Goal: Check status: Check status

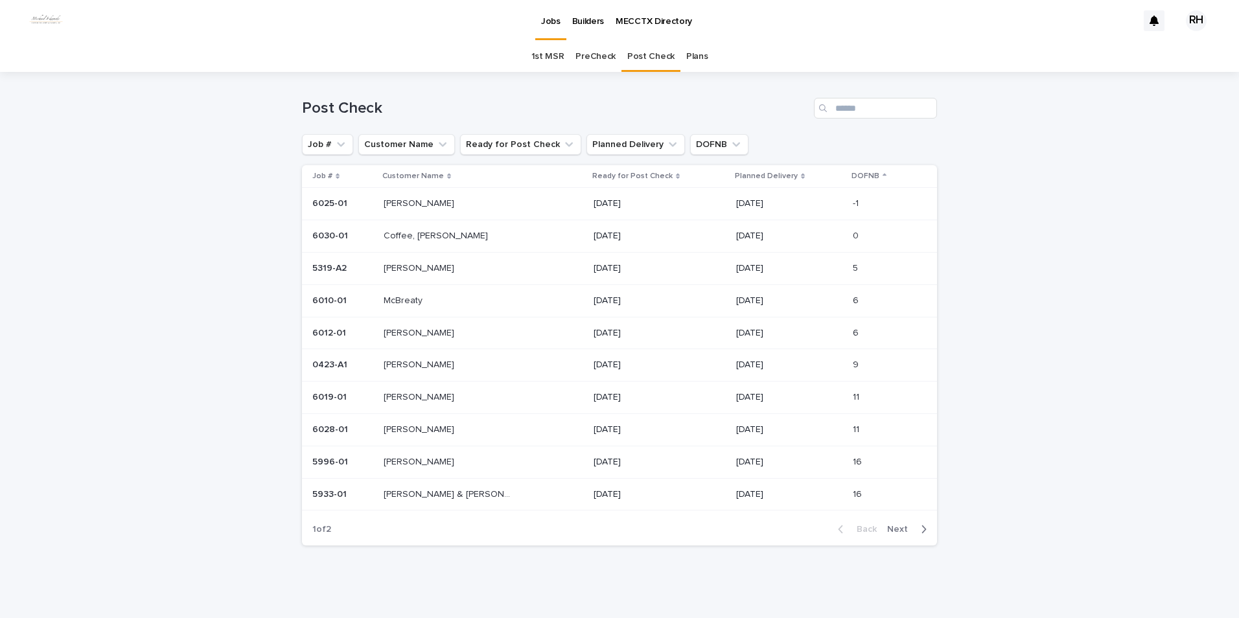
click at [418, 235] on p "Coffee, [PERSON_NAME]" at bounding box center [436, 235] width 107 height 14
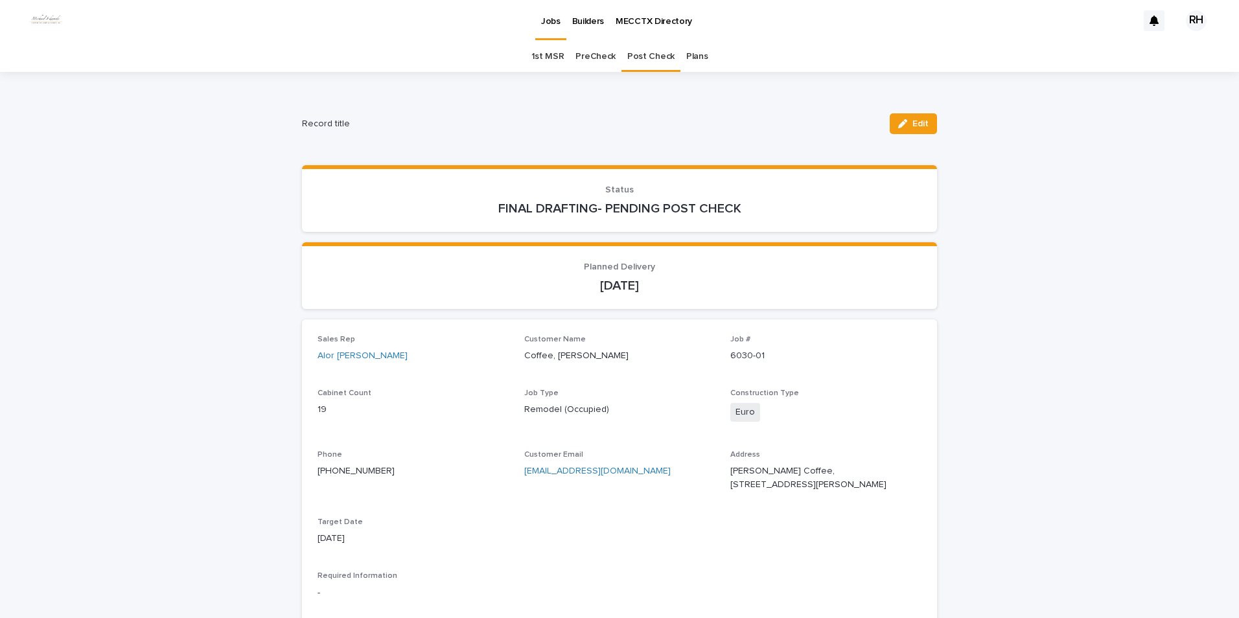
scroll to position [130, 0]
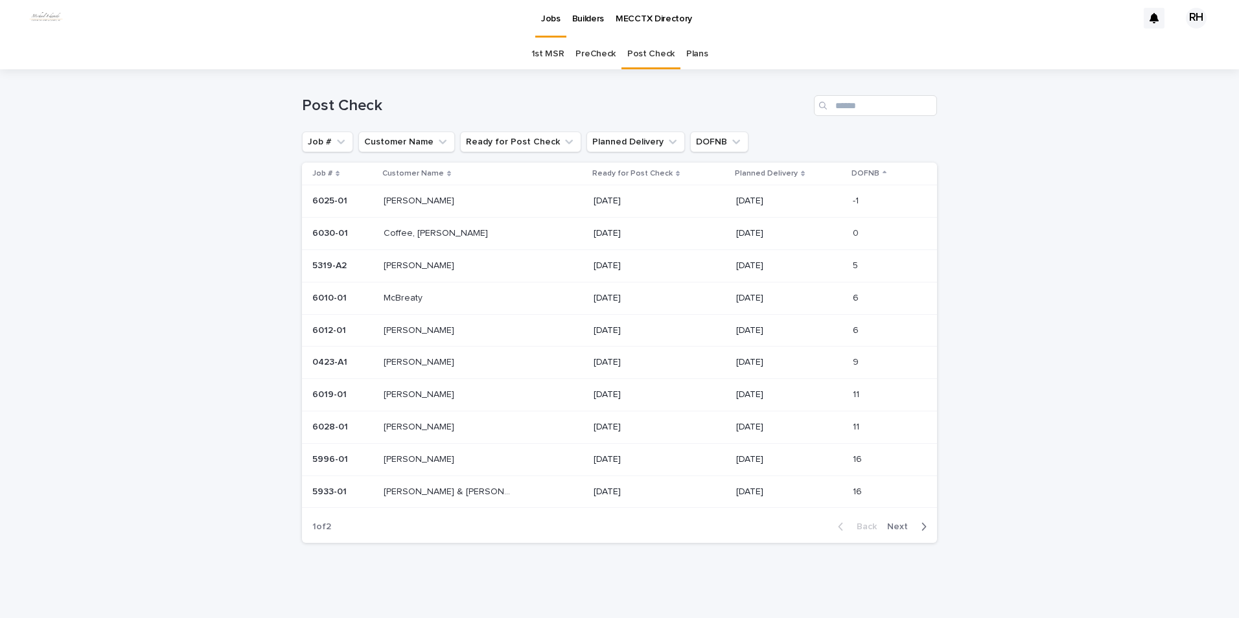
scroll to position [3, 0]
click at [402, 201] on p "[PERSON_NAME]" at bounding box center [419, 200] width 73 height 14
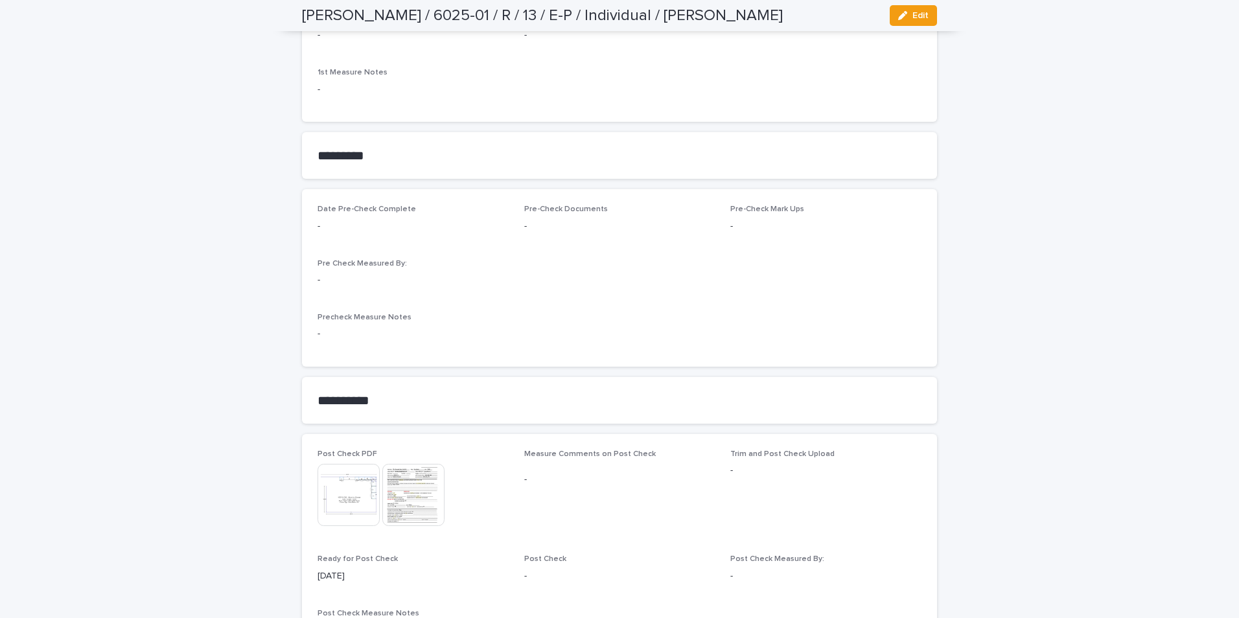
scroll to position [1019, 0]
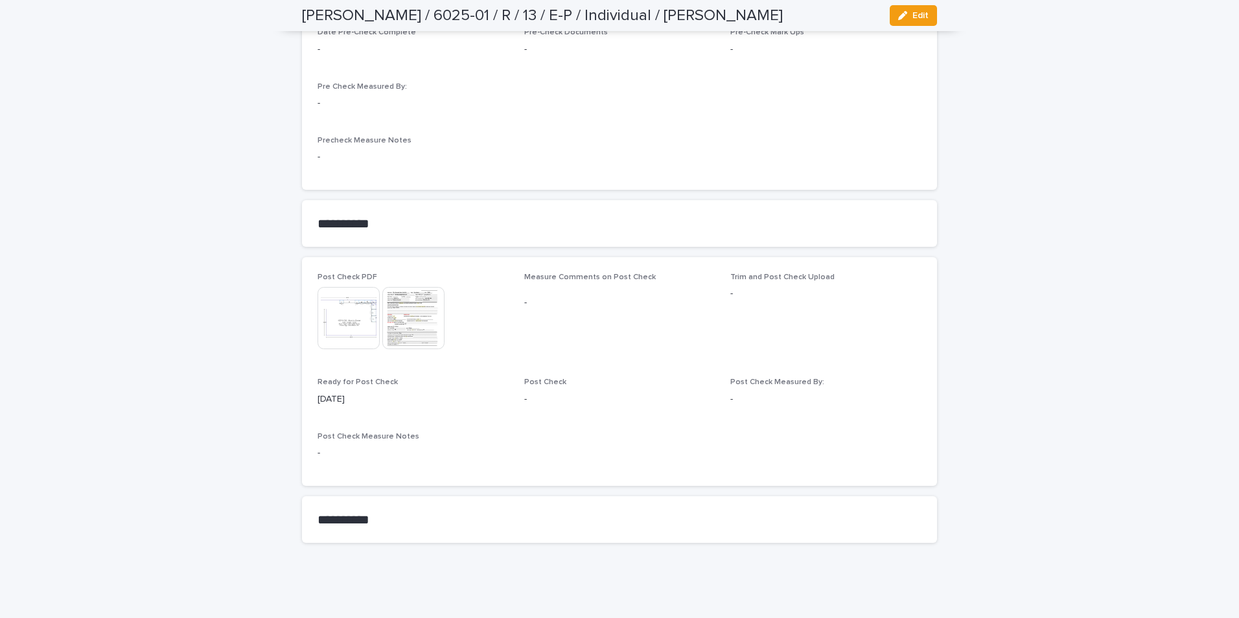
click at [345, 319] on img at bounding box center [348, 318] width 62 height 62
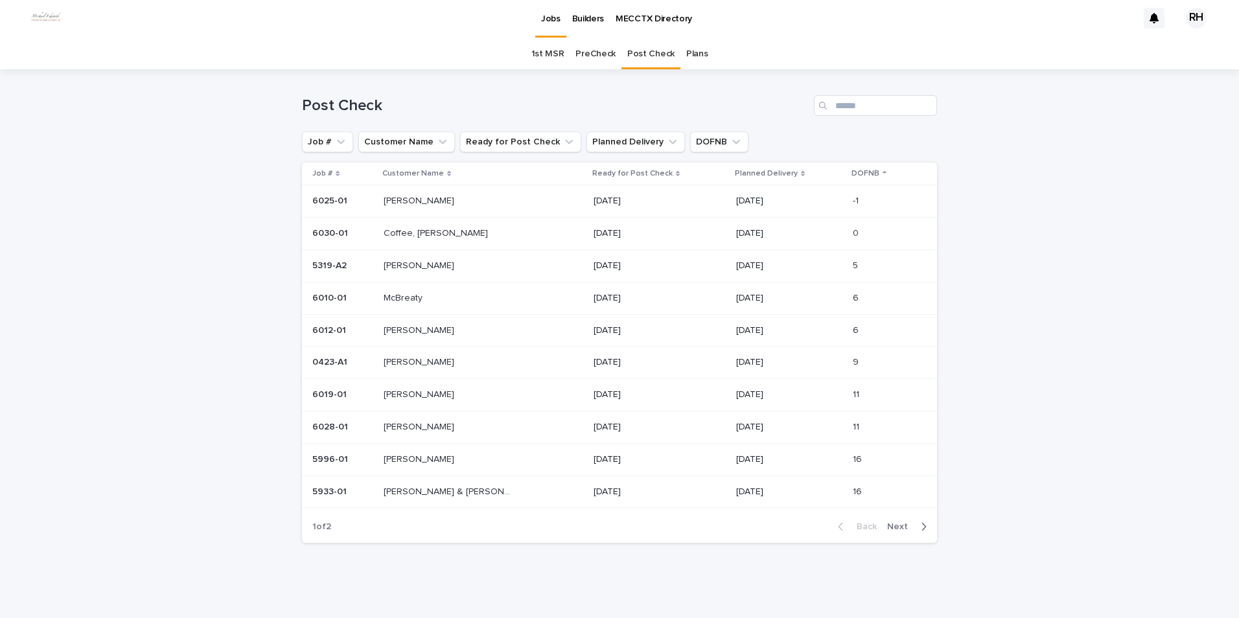
scroll to position [3, 0]
click at [412, 264] on p "[PERSON_NAME]" at bounding box center [419, 265] width 73 height 14
click at [410, 298] on p "McBreaty" at bounding box center [403, 297] width 41 height 14
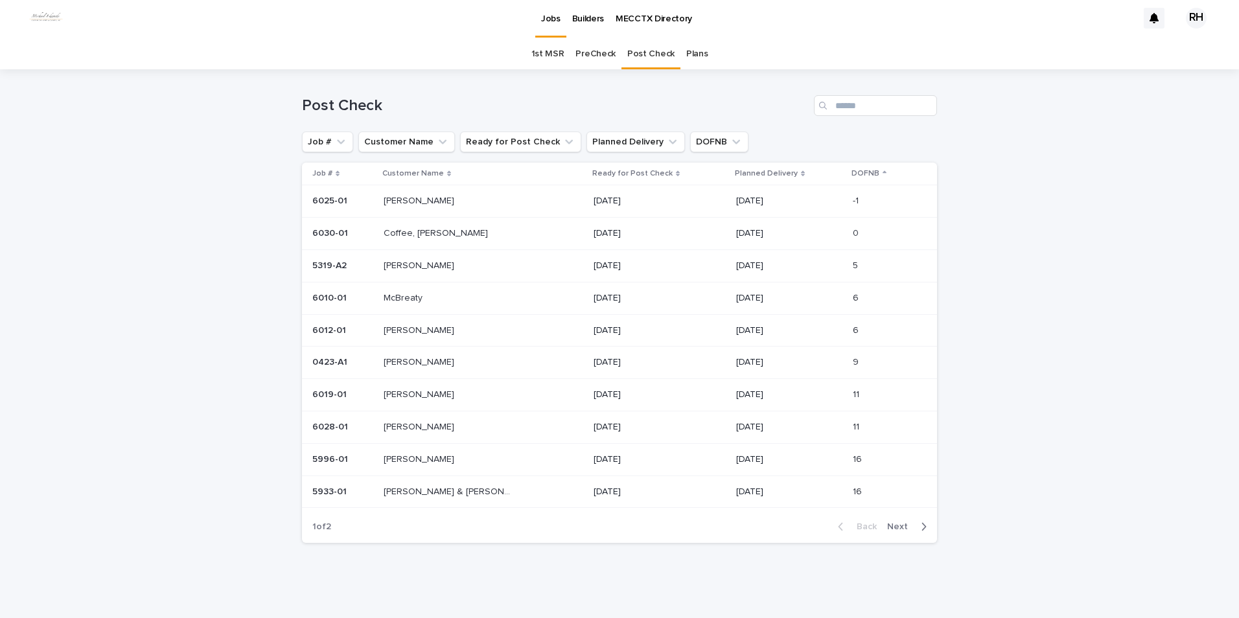
click at [401, 360] on p "[PERSON_NAME]" at bounding box center [419, 361] width 73 height 14
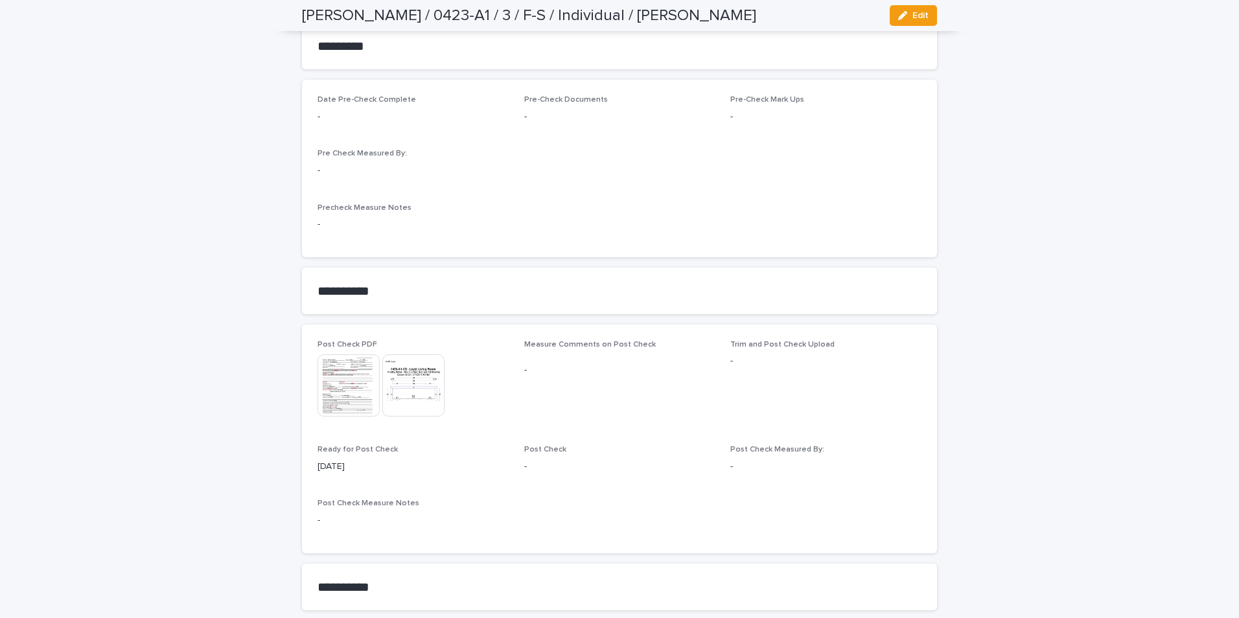
scroll to position [1019, 0]
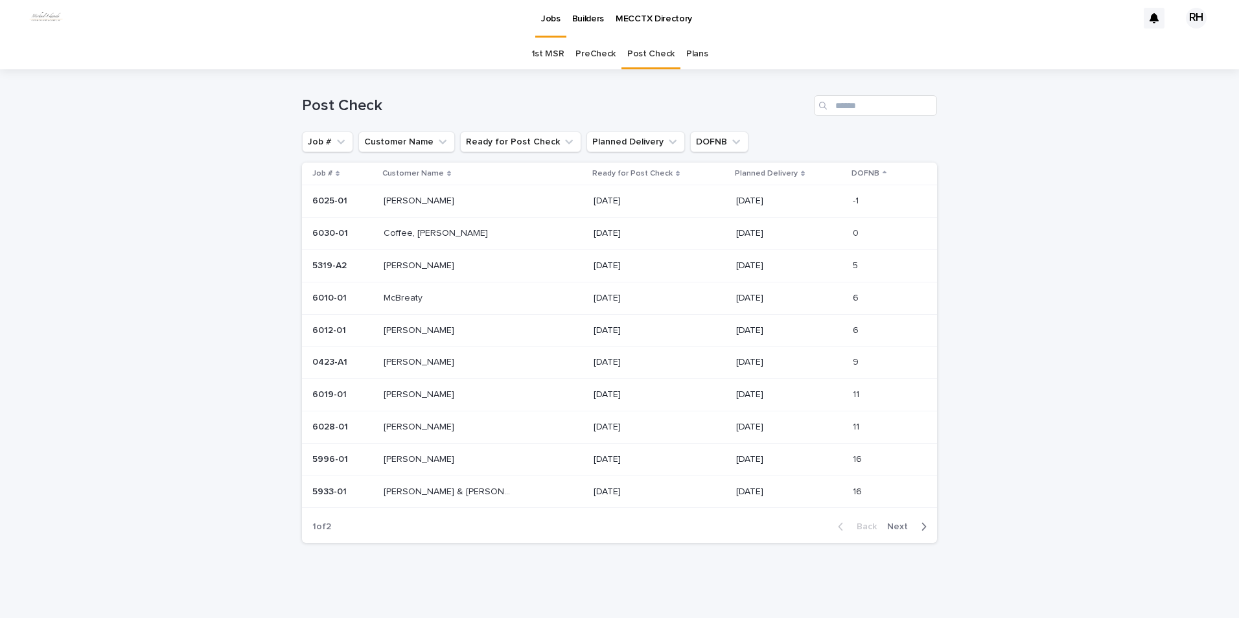
scroll to position [3, 0]
click at [892, 524] on span "Next" at bounding box center [901, 526] width 29 height 9
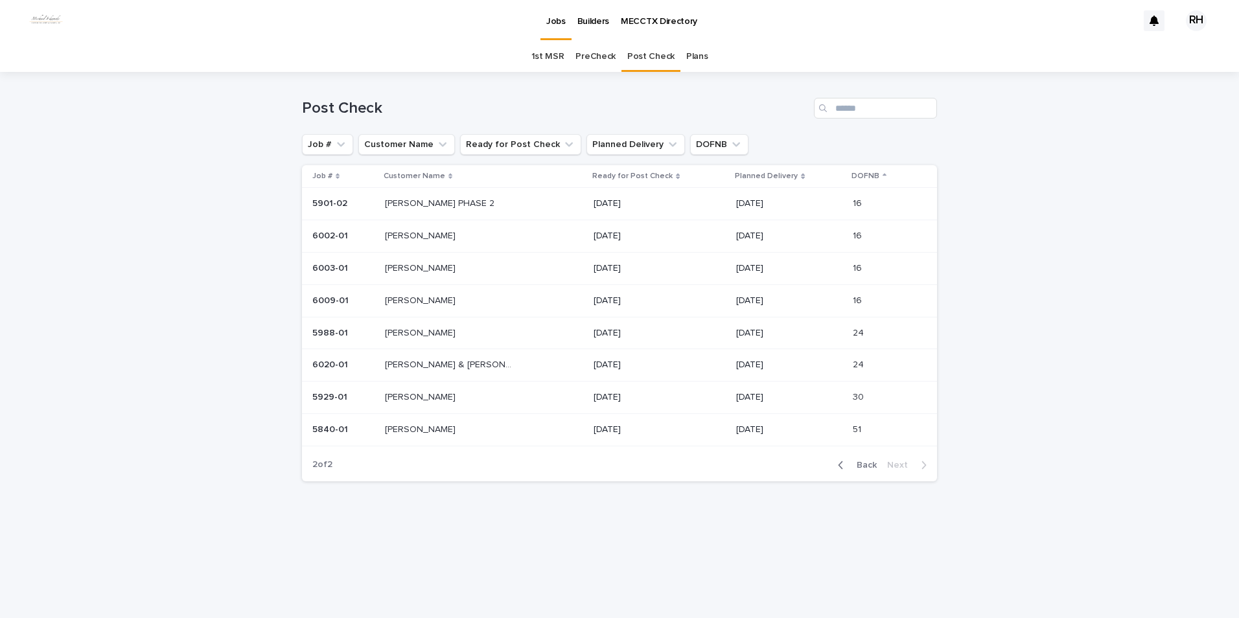
click at [405, 364] on p "McKinlay, MK & Alex" at bounding box center [451, 364] width 132 height 14
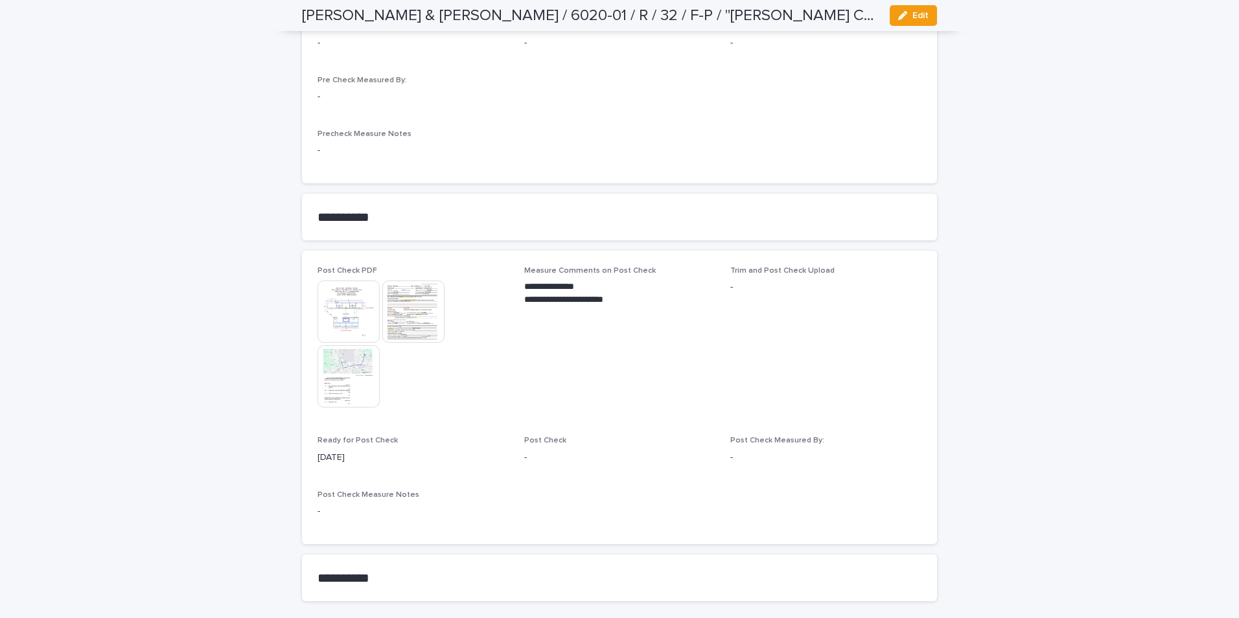
scroll to position [1036, 0]
click at [360, 358] on img at bounding box center [348, 373] width 62 height 62
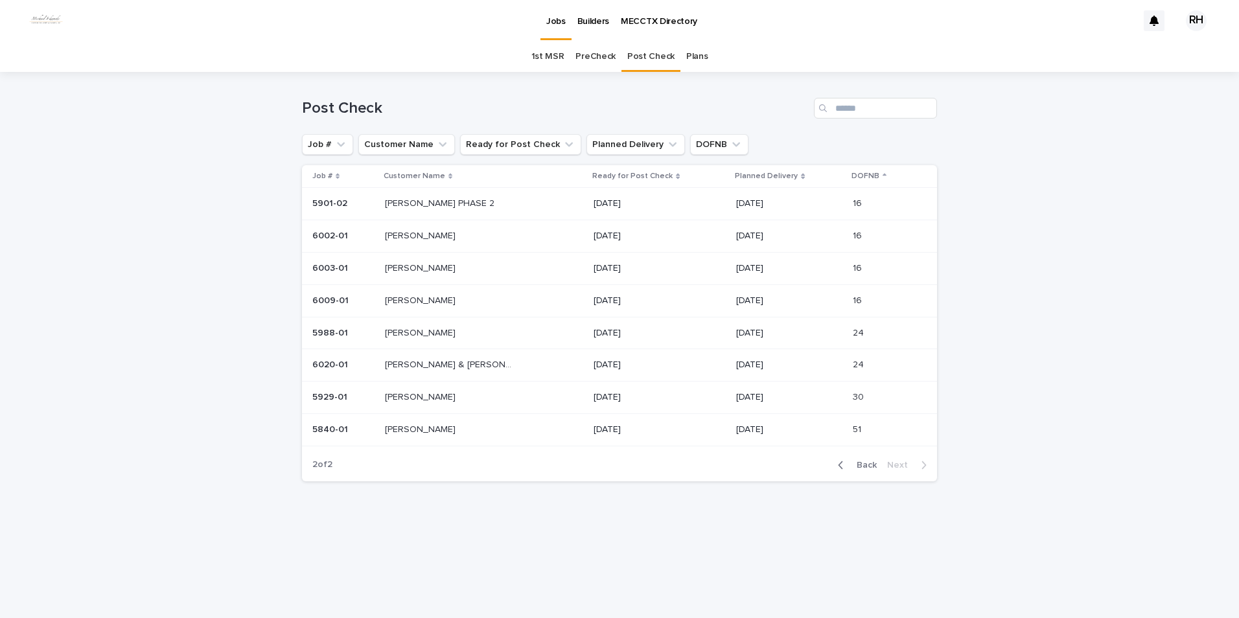
click at [865, 465] on span "Back" at bounding box center [863, 465] width 28 height 9
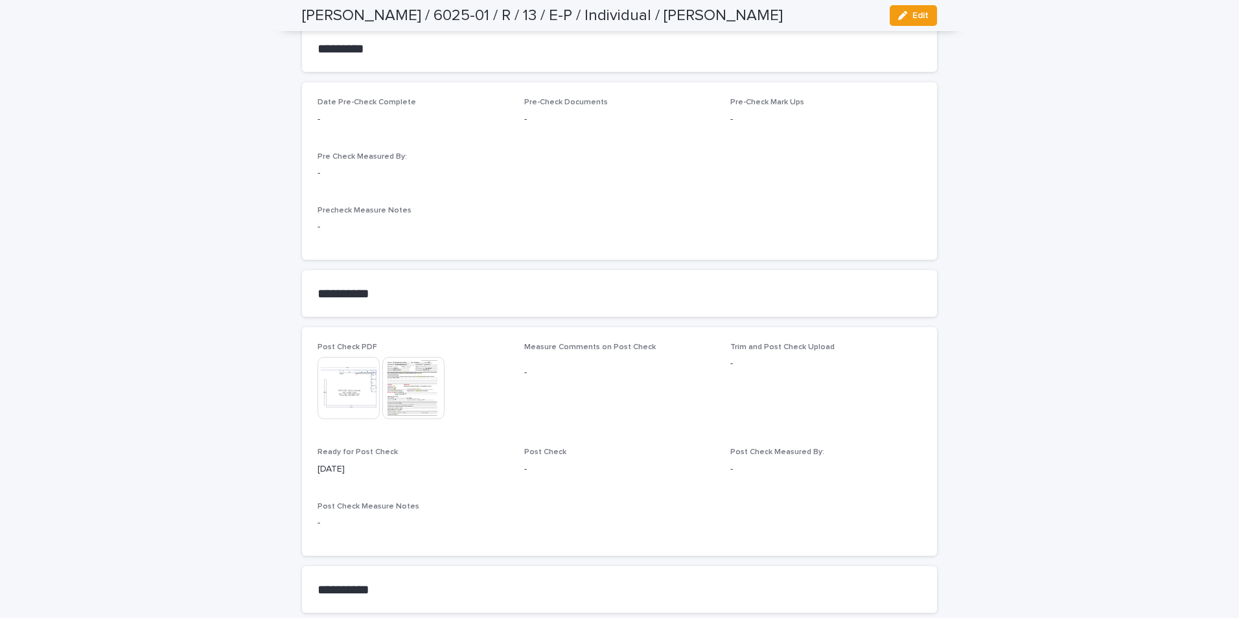
scroll to position [1013, 0]
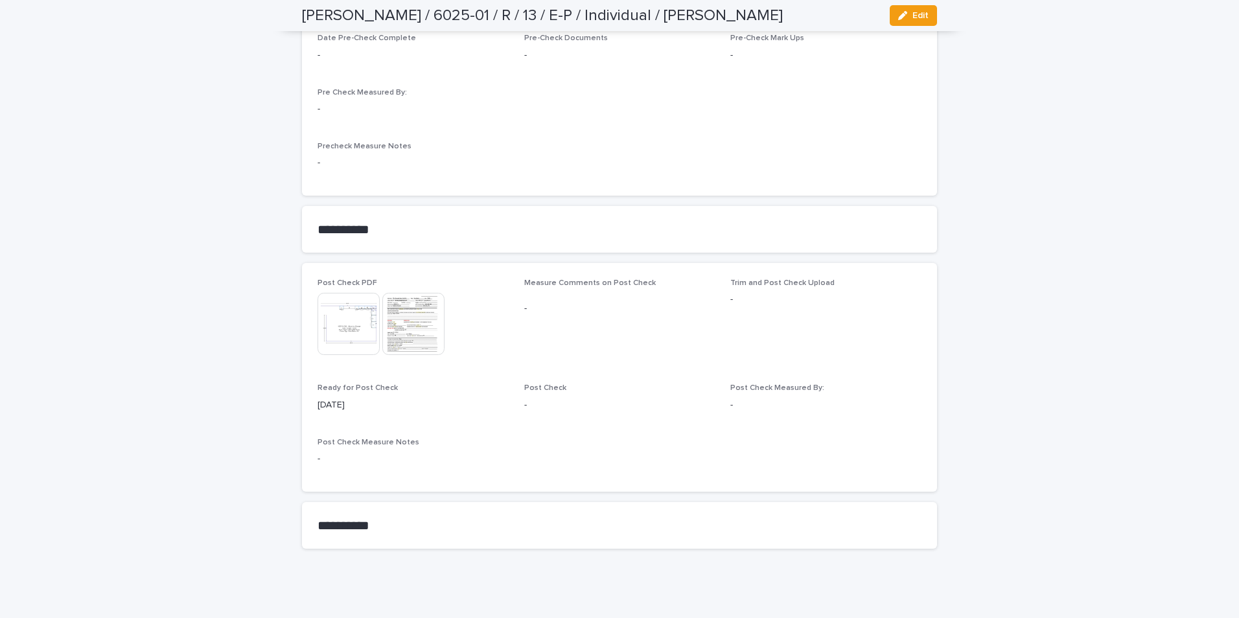
click at [358, 313] on img at bounding box center [348, 324] width 62 height 62
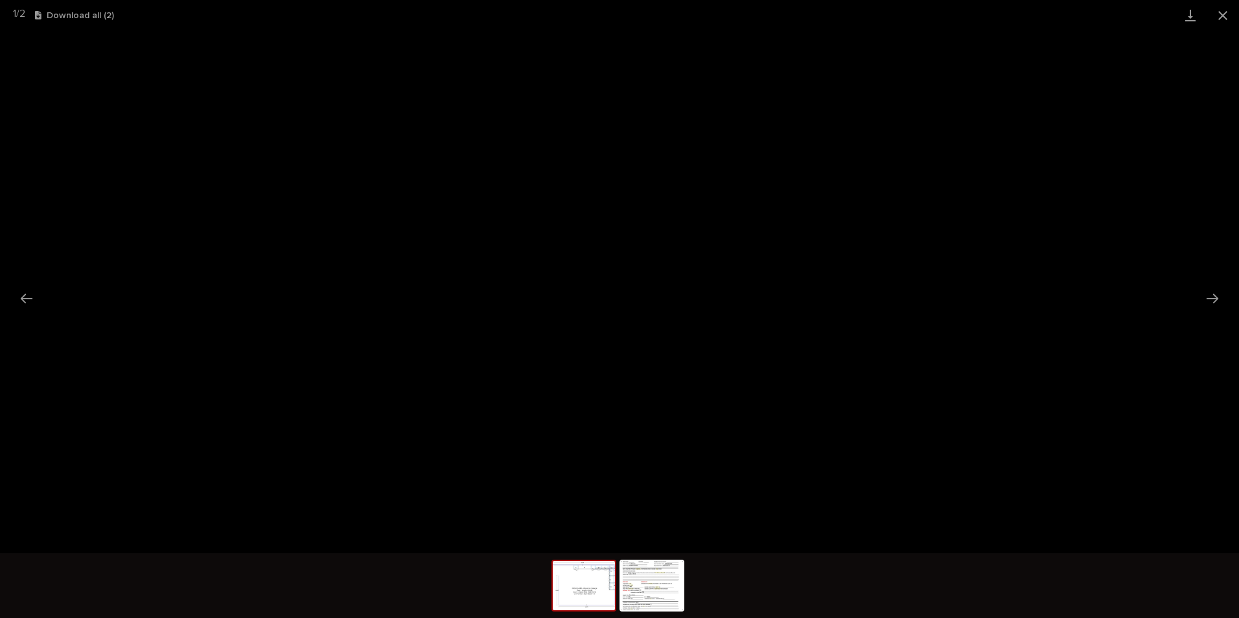
click at [1223, 10] on button "Close gallery" at bounding box center [1222, 15] width 32 height 30
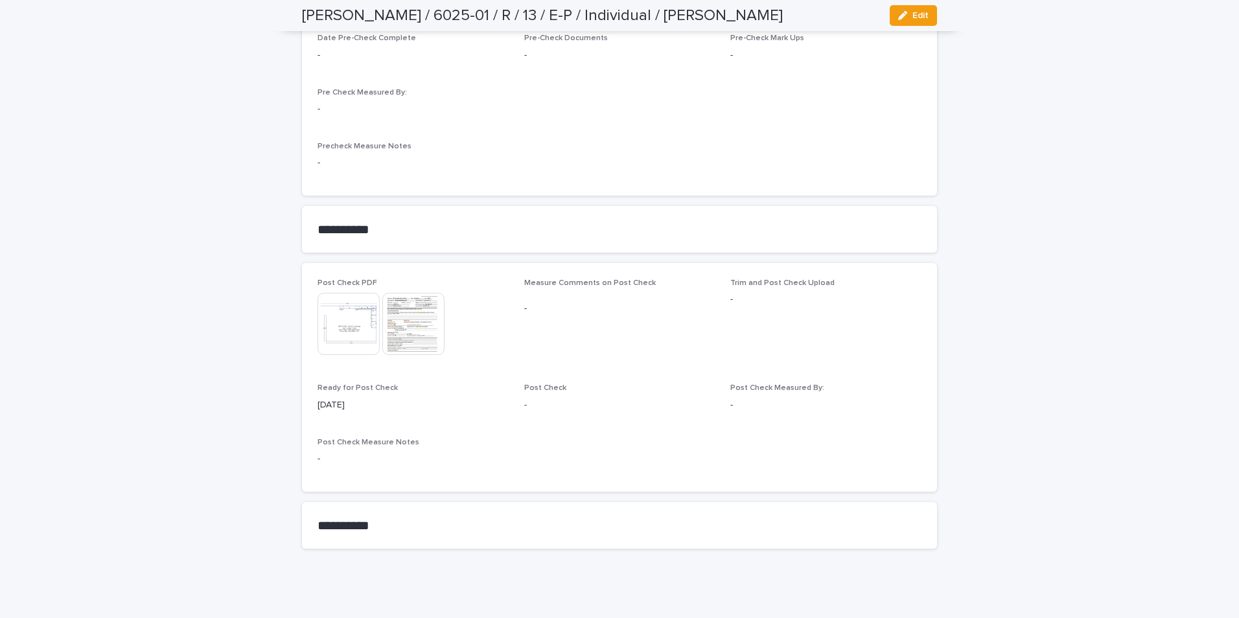
click at [418, 319] on img at bounding box center [413, 324] width 62 height 62
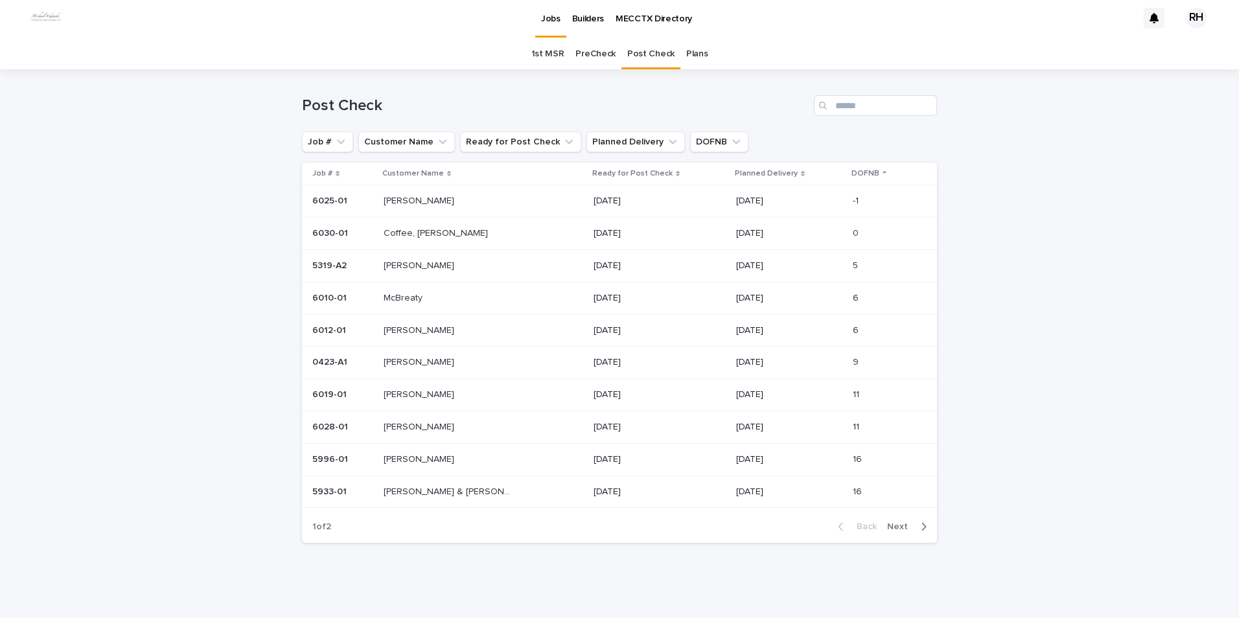
scroll to position [3, 0]
click at [893, 525] on span "Next" at bounding box center [901, 526] width 29 height 9
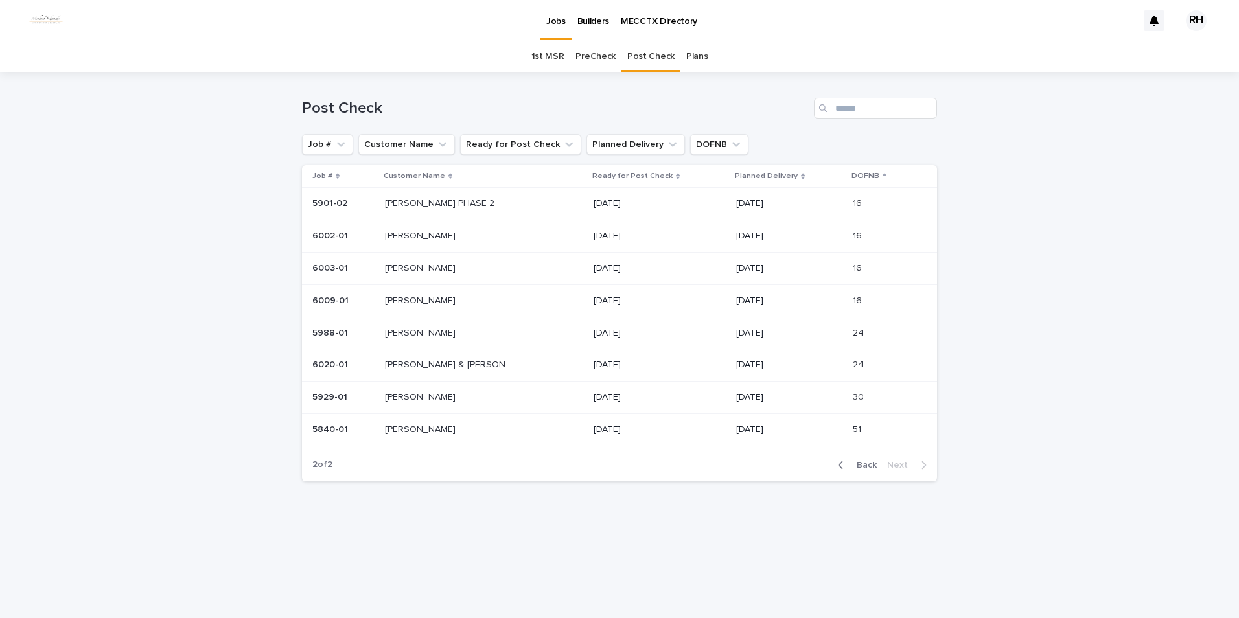
click at [407, 365] on p "McKinlay, MK & Alex" at bounding box center [451, 364] width 132 height 14
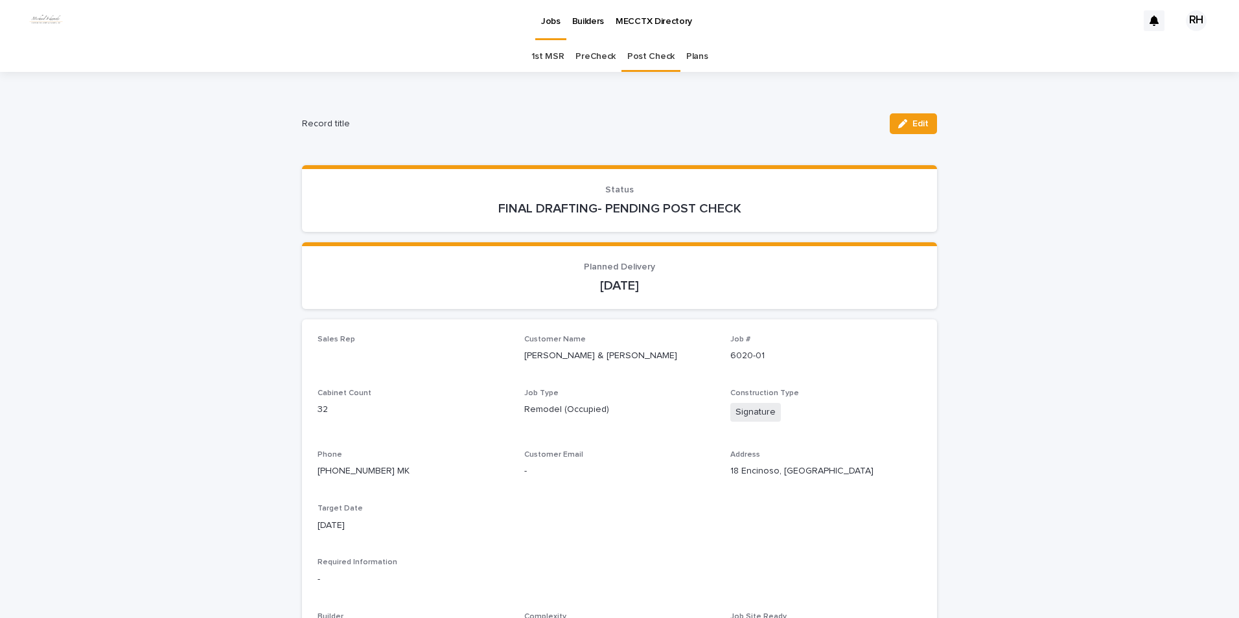
scroll to position [41, 0]
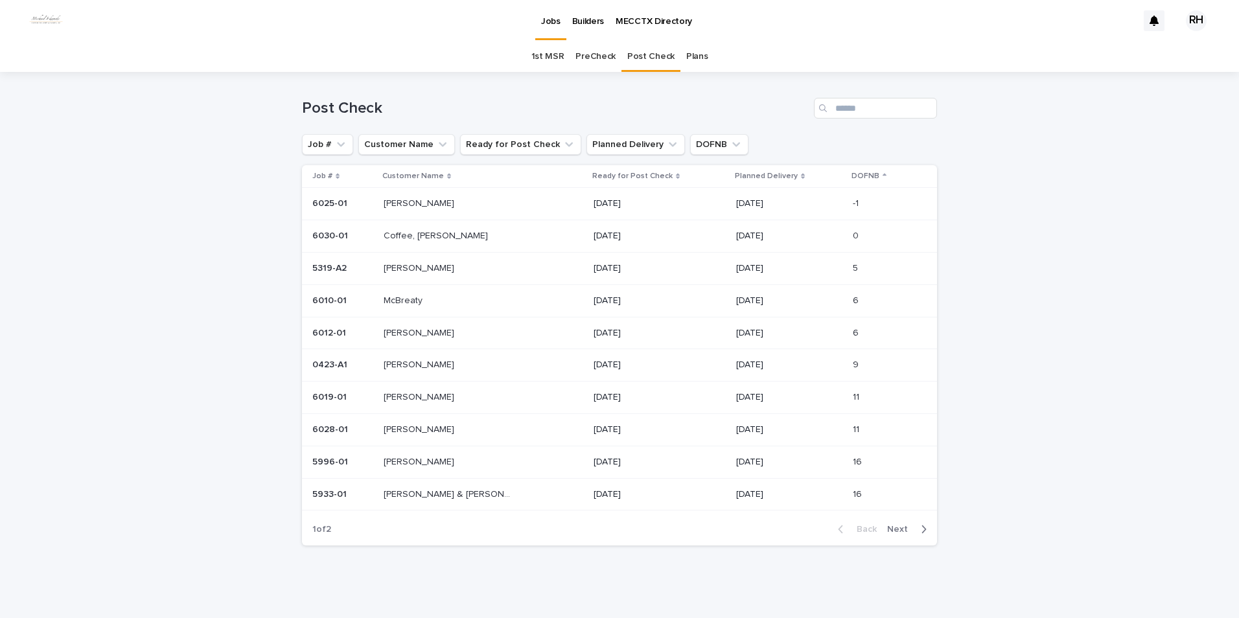
click at [895, 527] on span "Next" at bounding box center [901, 529] width 29 height 9
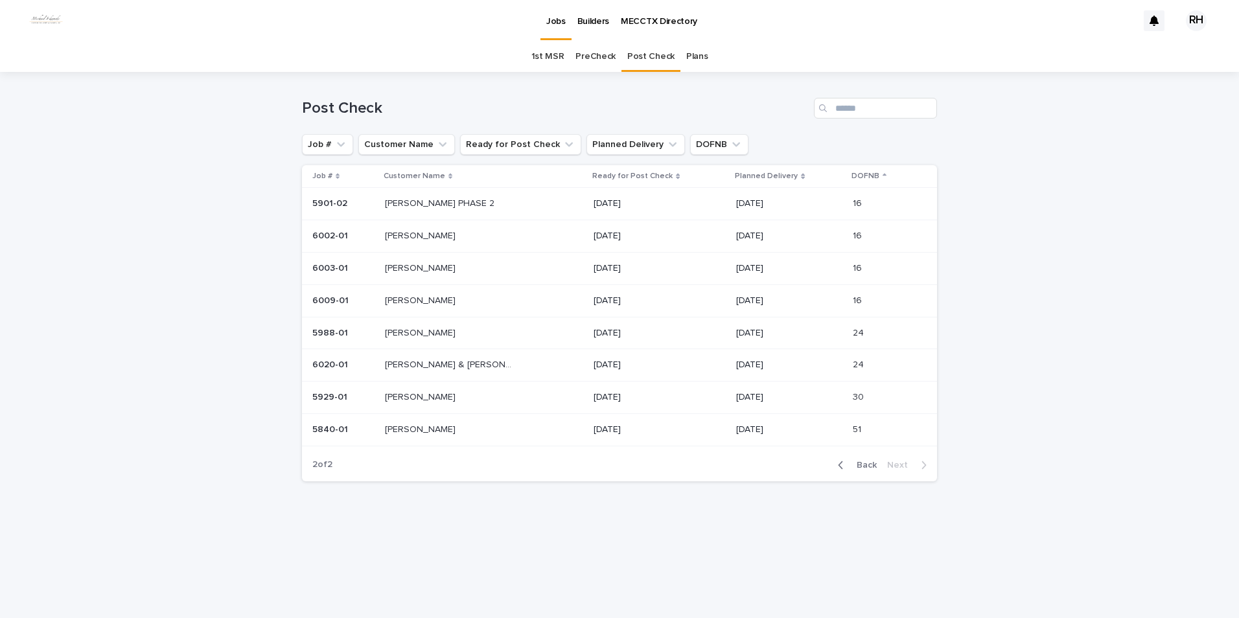
click at [411, 360] on p "McKinlay, MK & Alex" at bounding box center [451, 364] width 132 height 14
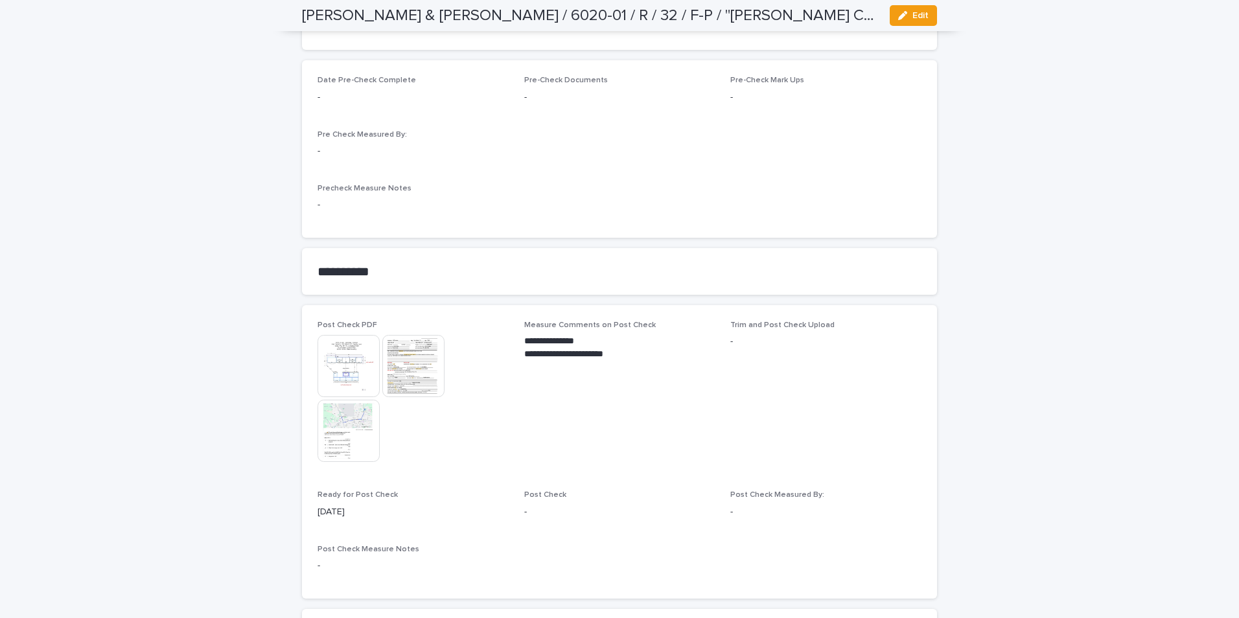
scroll to position [1082, 0]
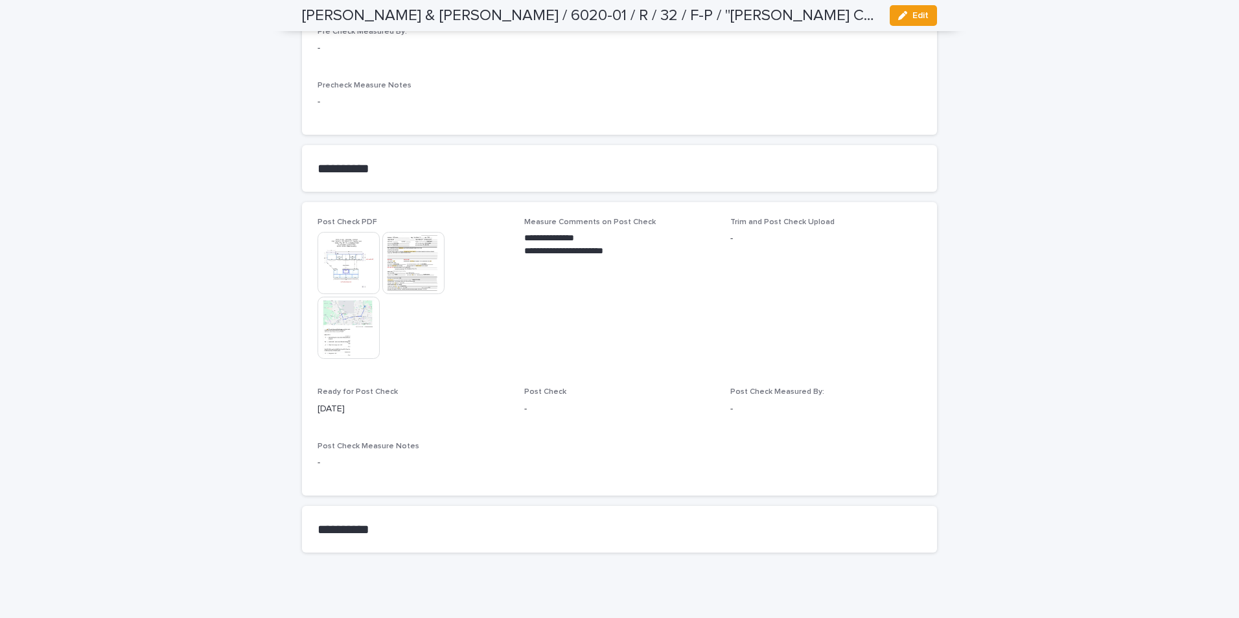
click at [344, 265] on img at bounding box center [348, 263] width 62 height 62
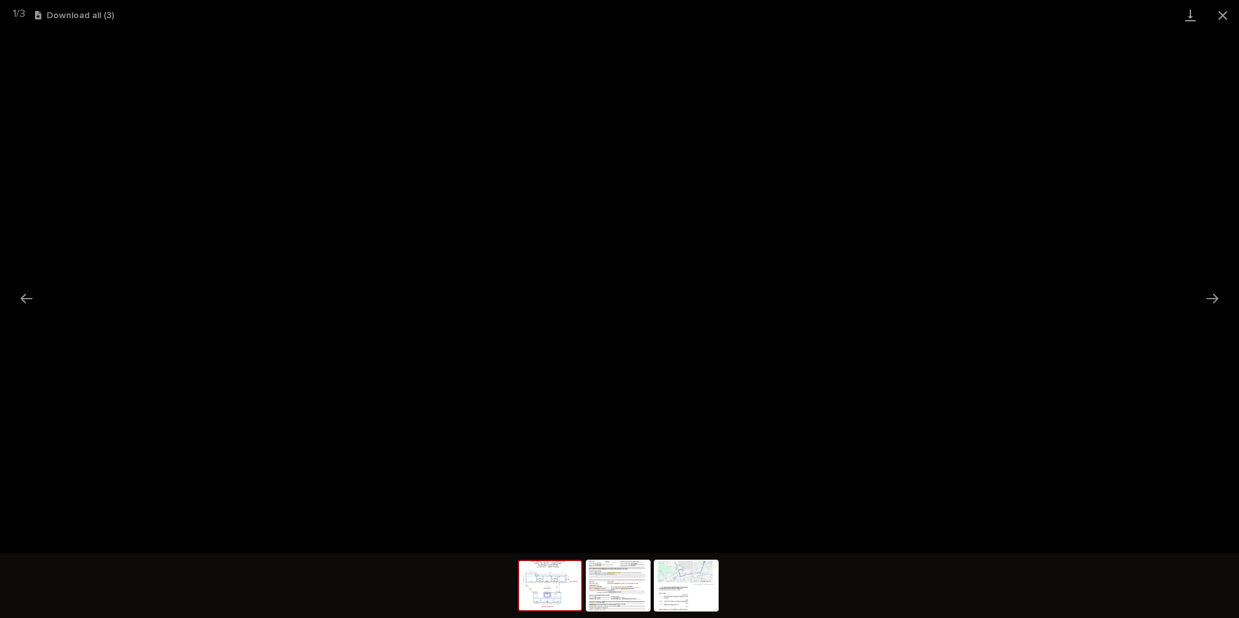
drag, startPoint x: 1222, startPoint y: 16, endPoint x: 1201, endPoint y: 30, distance: 25.7
click at [1222, 16] on button "Close gallery" at bounding box center [1222, 15] width 32 height 30
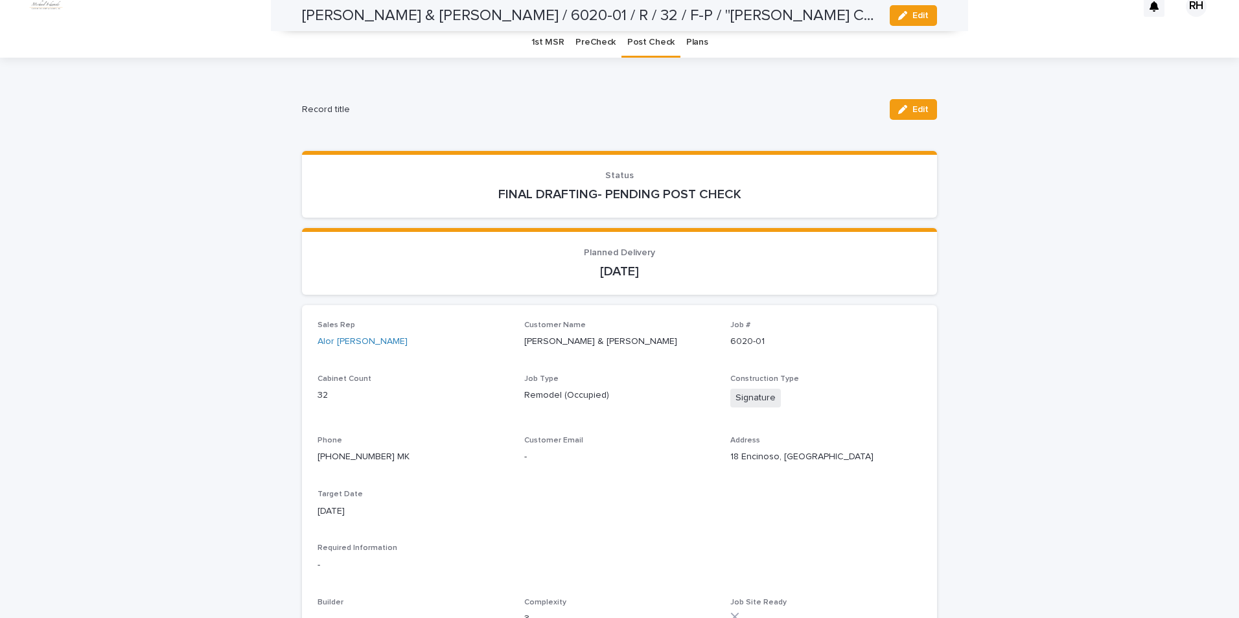
scroll to position [0, 0]
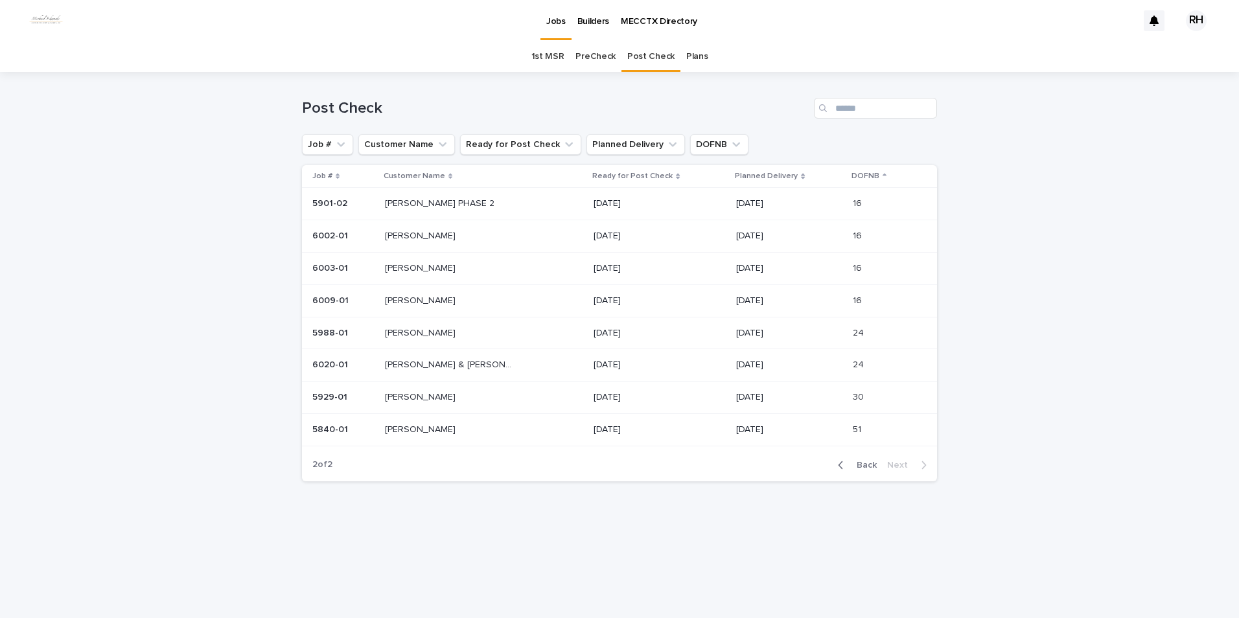
click at [402, 238] on p "Boyd" at bounding box center [421, 235] width 73 height 14
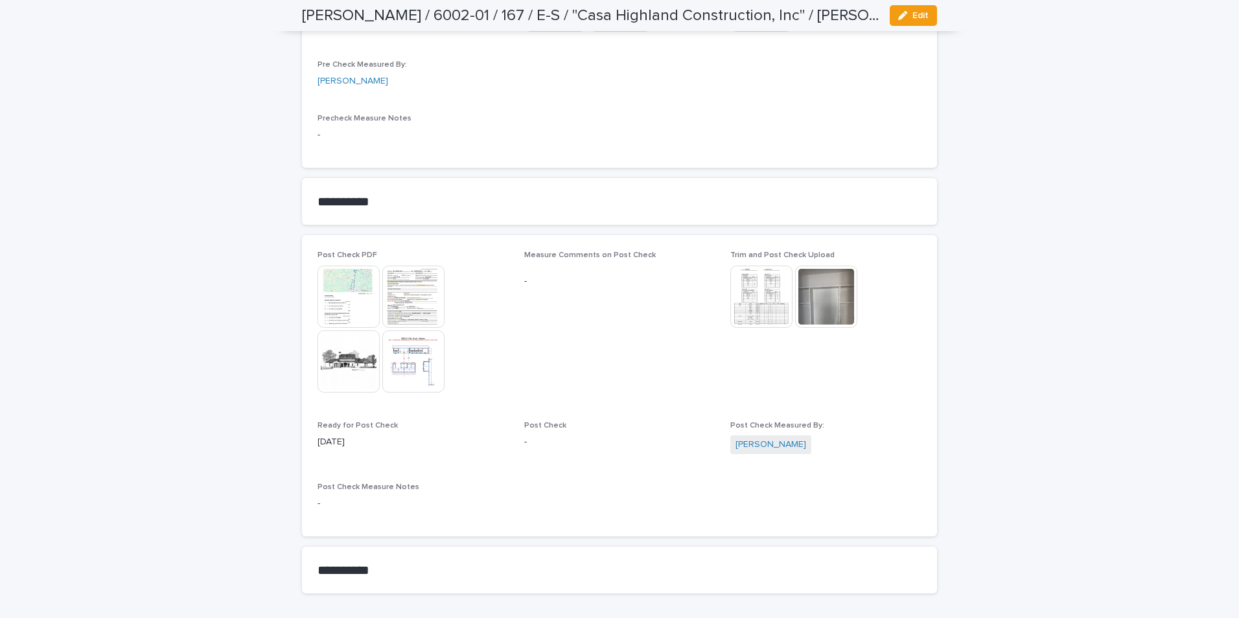
scroll to position [1143, 0]
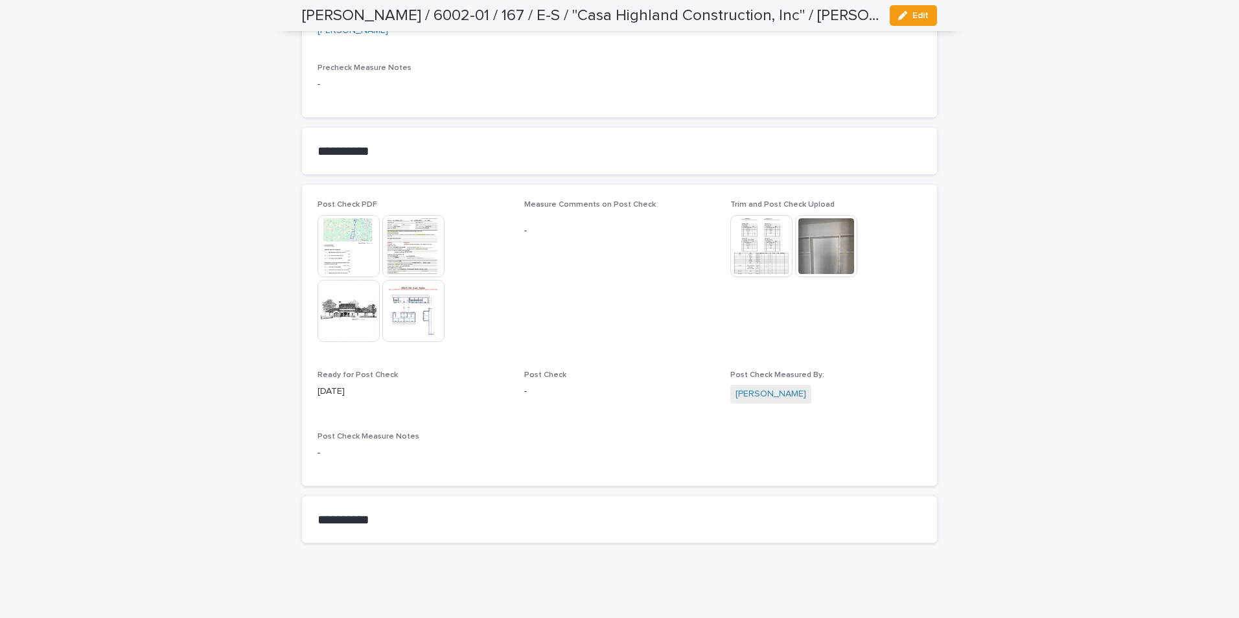
click at [400, 308] on img at bounding box center [413, 311] width 62 height 62
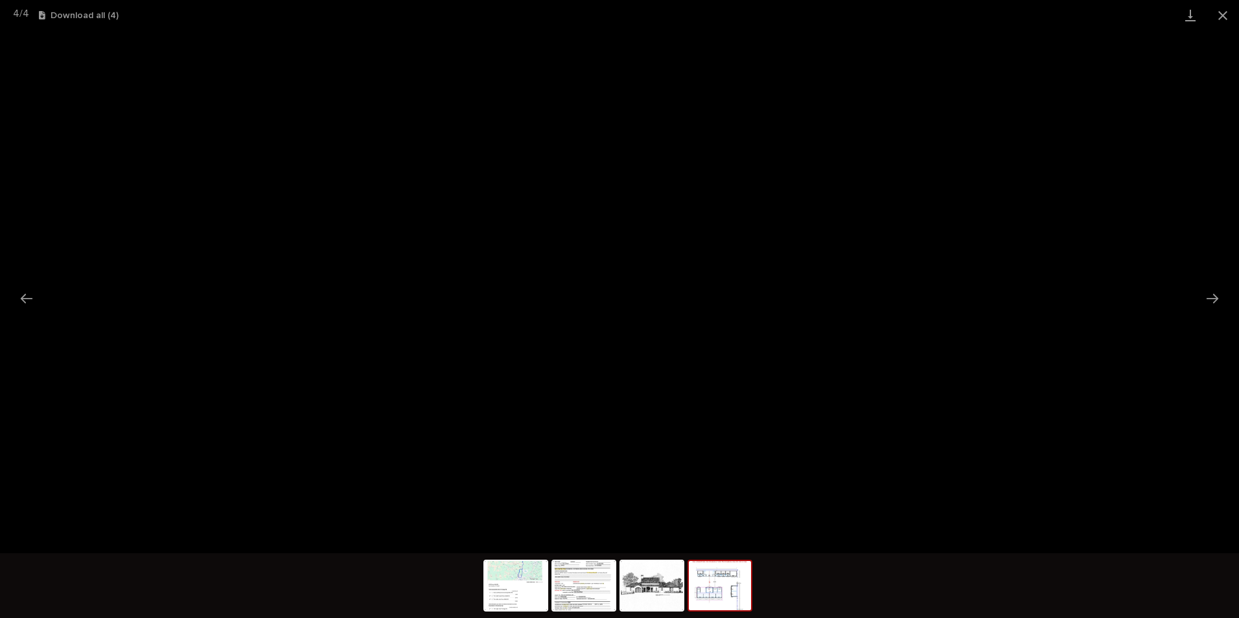
click at [1221, 11] on button "Close gallery" at bounding box center [1222, 15] width 32 height 30
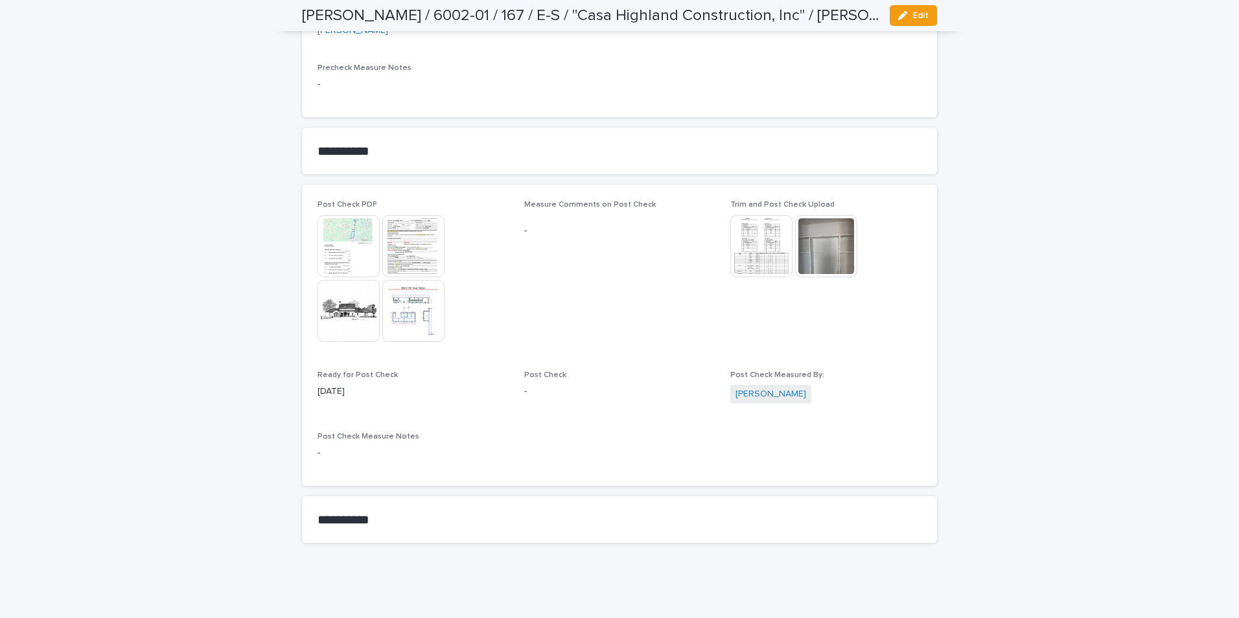
drag, startPoint x: 908, startPoint y: 17, endPoint x: 812, endPoint y: 144, distance: 159.6
click at [905, 20] on button "Edit" at bounding box center [912, 15] width 47 height 21
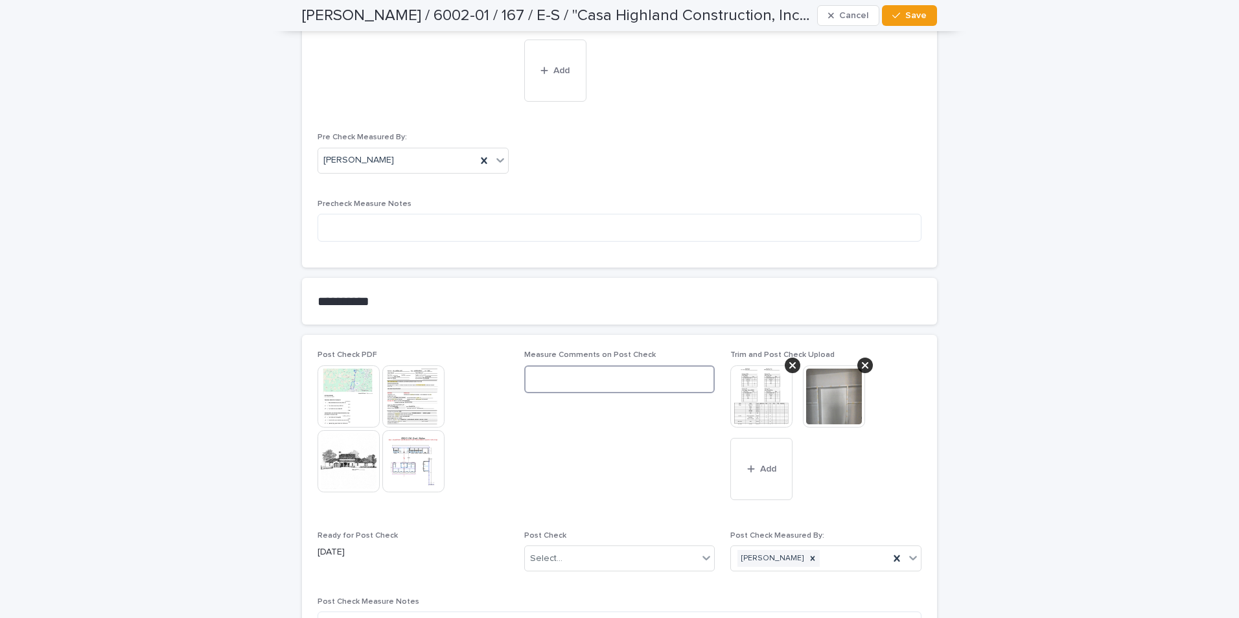
click at [610, 376] on textarea at bounding box center [619, 379] width 191 height 28
type textarea "*"
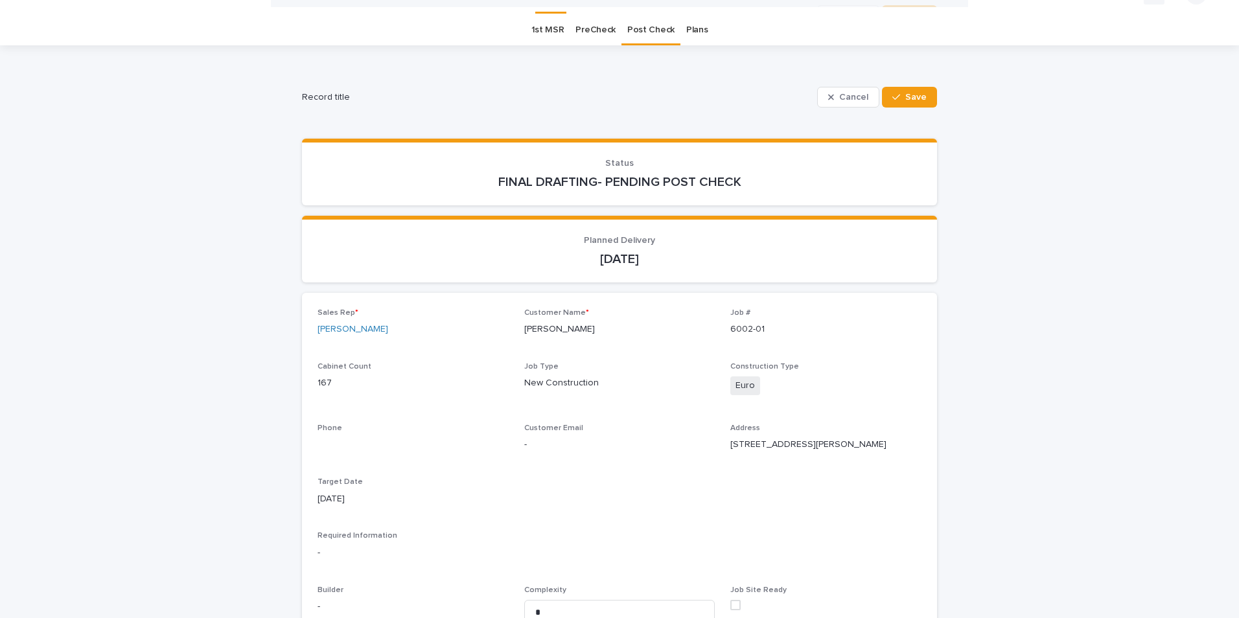
scroll to position [0, 0]
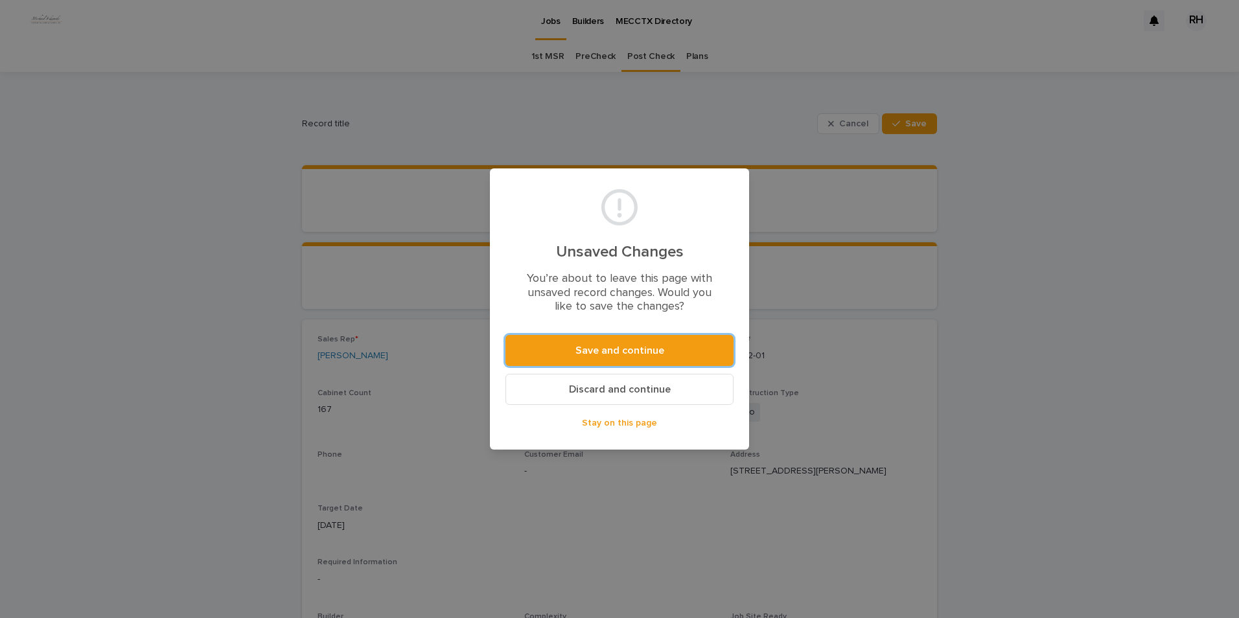
click at [616, 423] on span "Stay on this page" at bounding box center [619, 422] width 75 height 9
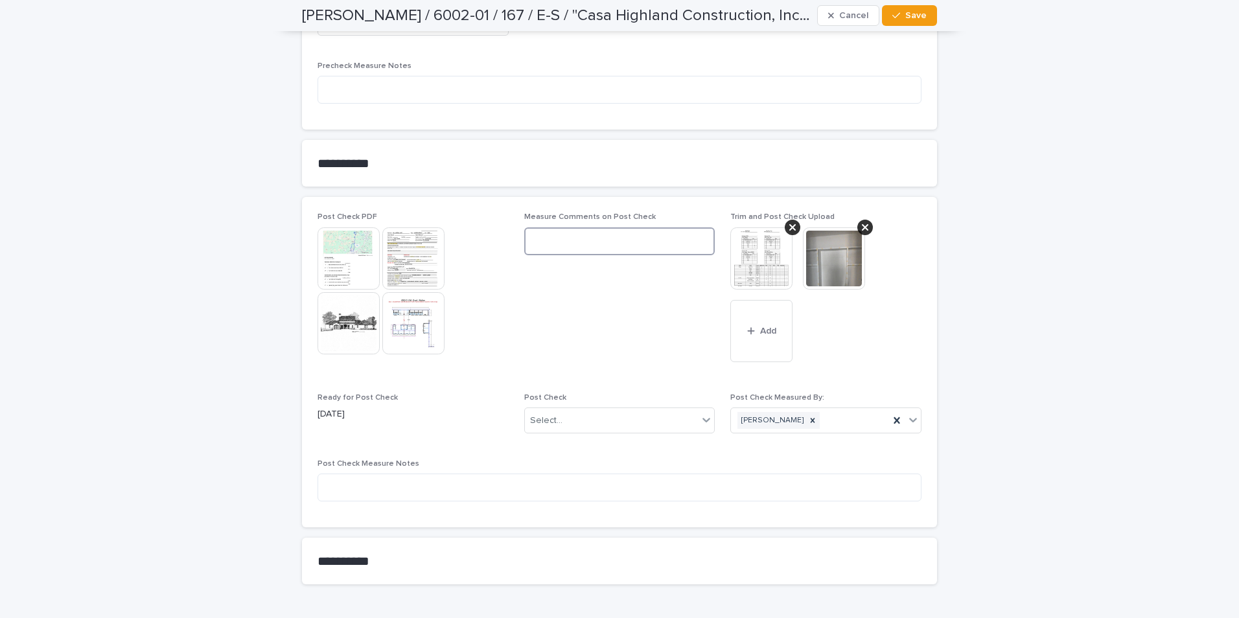
scroll to position [1257, 0]
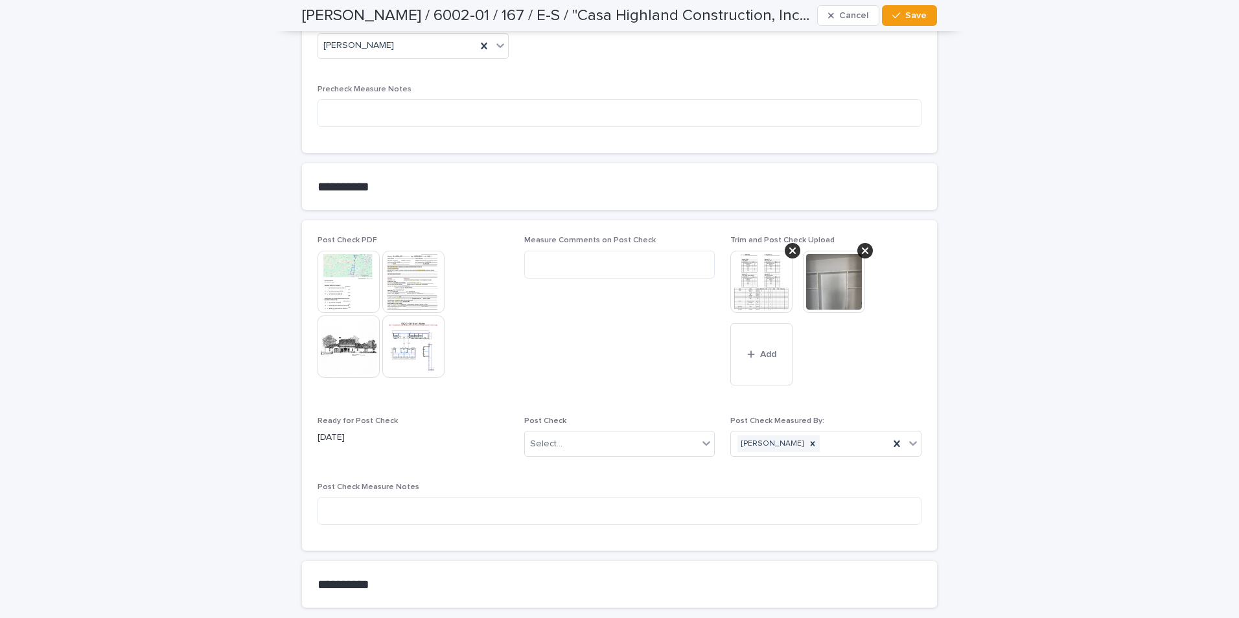
click at [403, 338] on img at bounding box center [413, 346] width 62 height 62
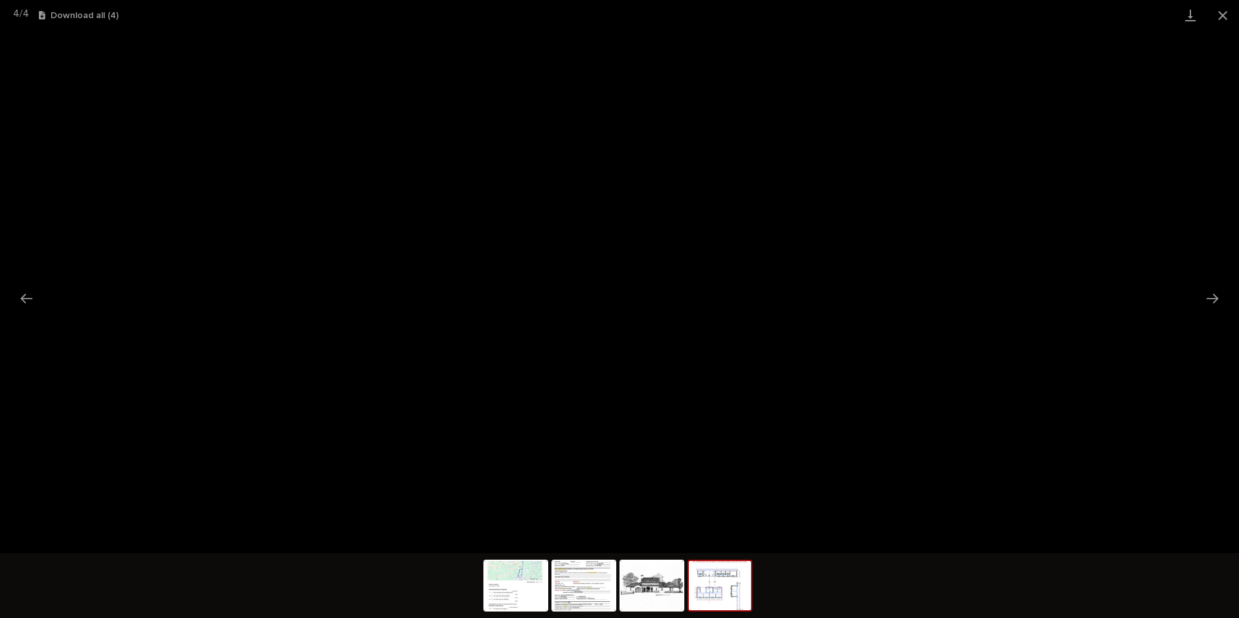
click at [1225, 13] on button "Close gallery" at bounding box center [1222, 15] width 32 height 30
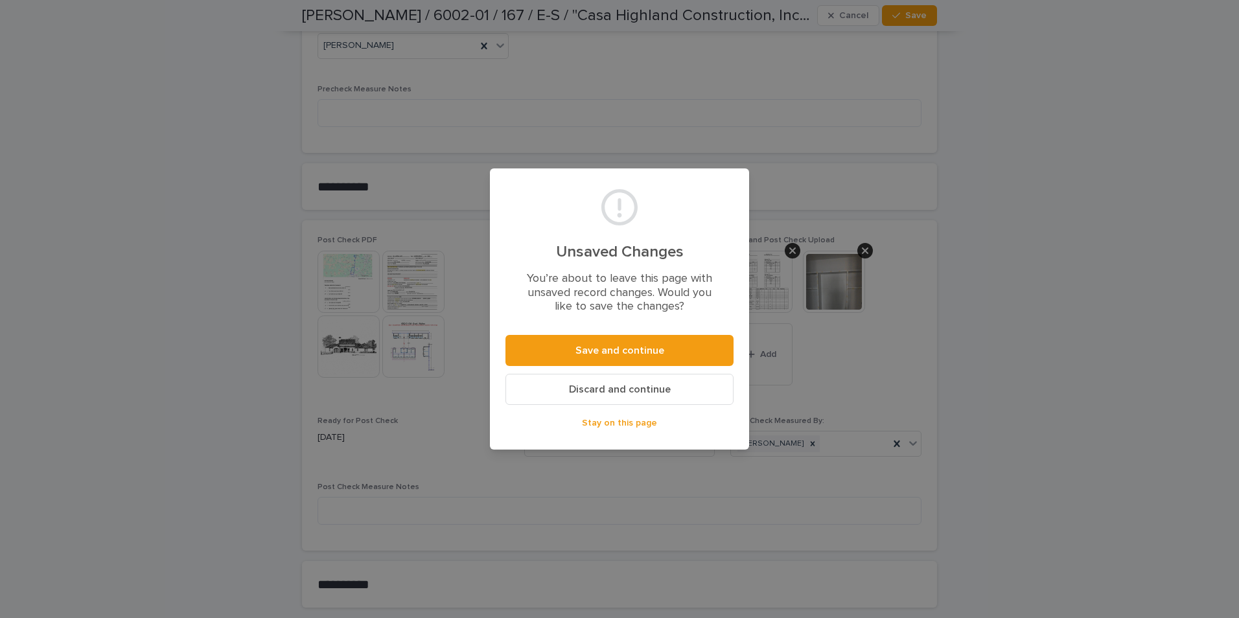
click at [588, 392] on span "Discard and continue" at bounding box center [620, 389] width 102 height 10
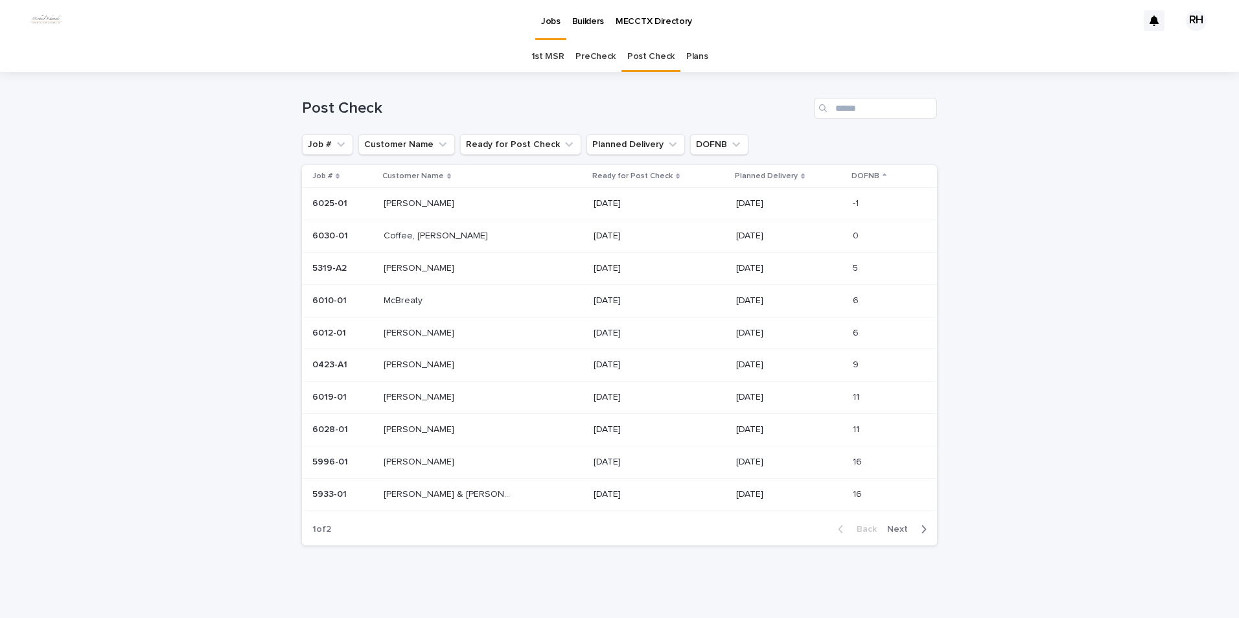
click at [403, 397] on p "[PERSON_NAME]" at bounding box center [419, 396] width 73 height 14
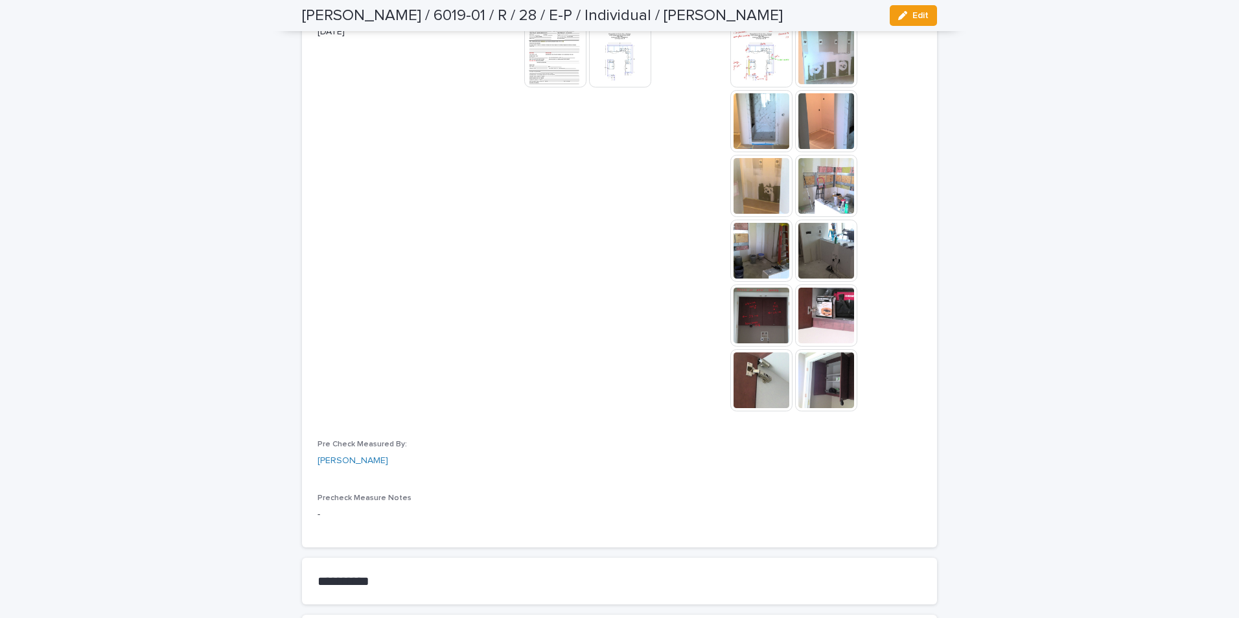
scroll to position [972, 0]
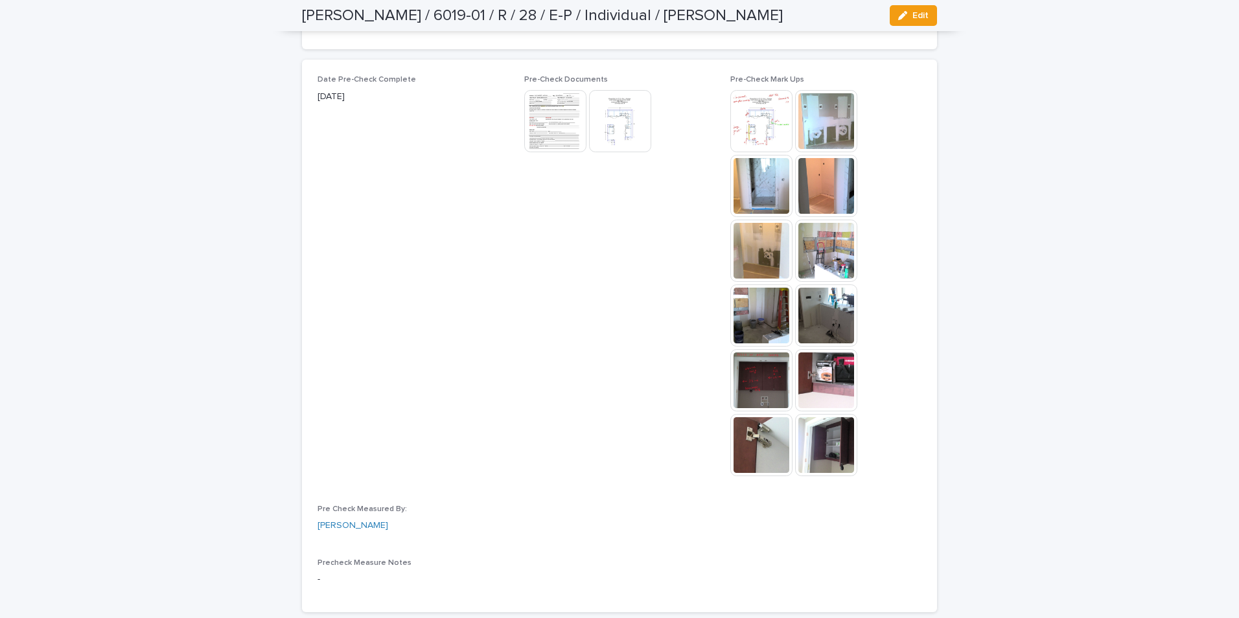
click at [821, 119] on img at bounding box center [826, 121] width 62 height 62
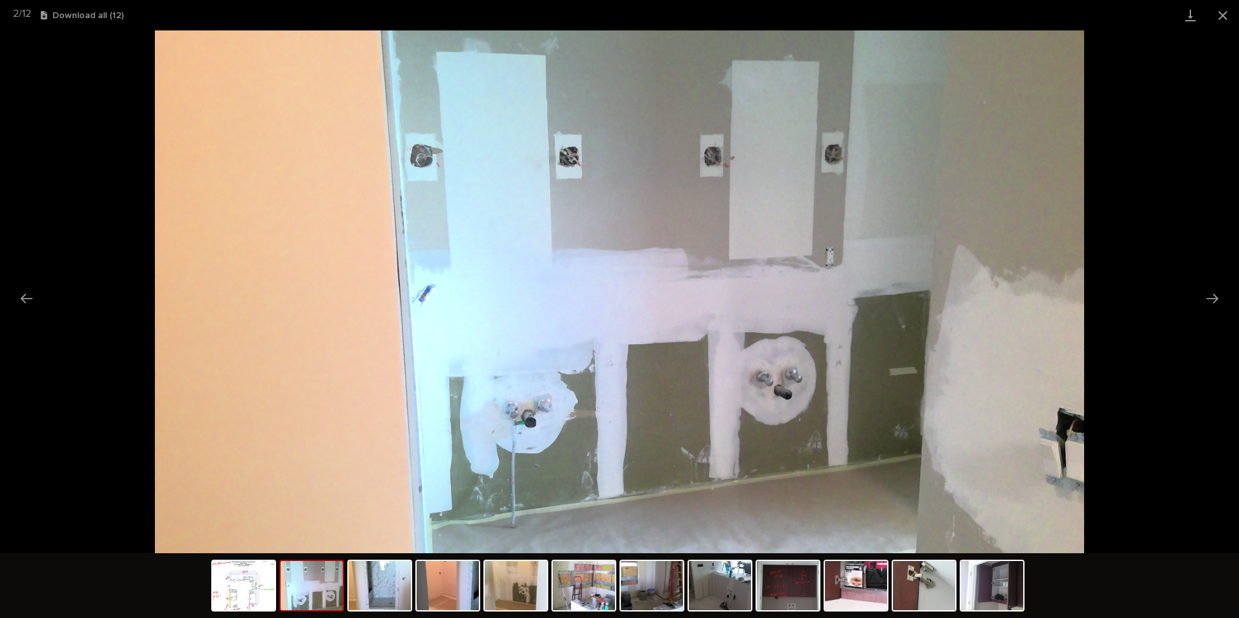
click at [1209, 295] on button "Next slide" at bounding box center [1211, 298] width 27 height 25
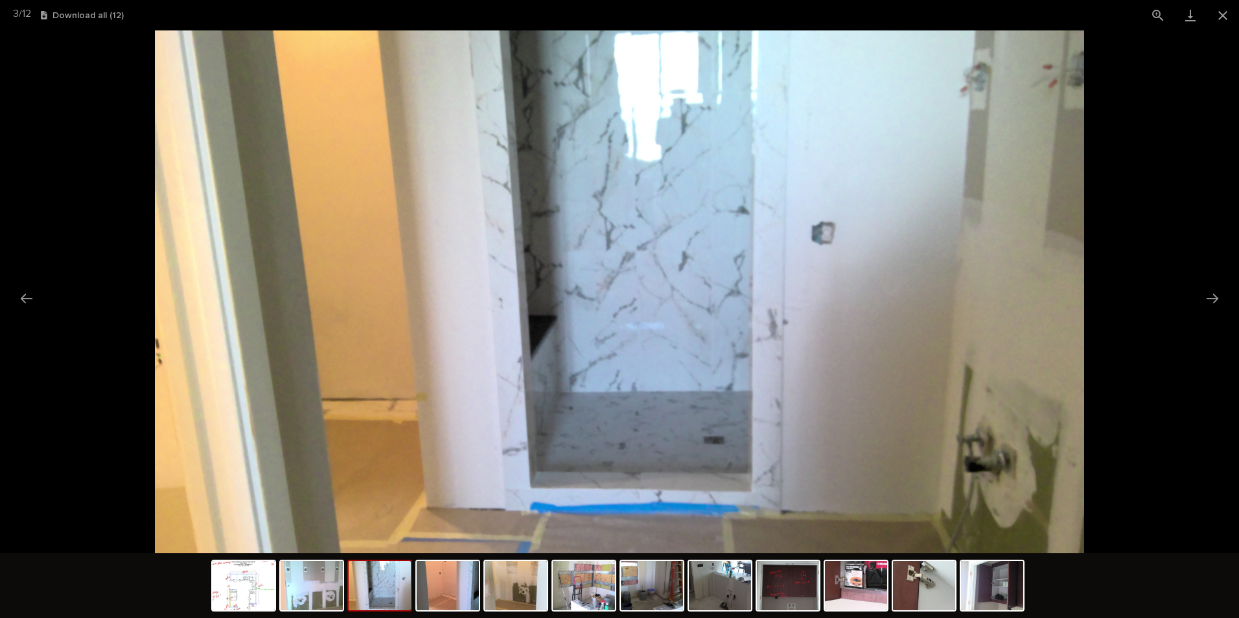
click at [1208, 295] on button "Next slide" at bounding box center [1211, 298] width 27 height 25
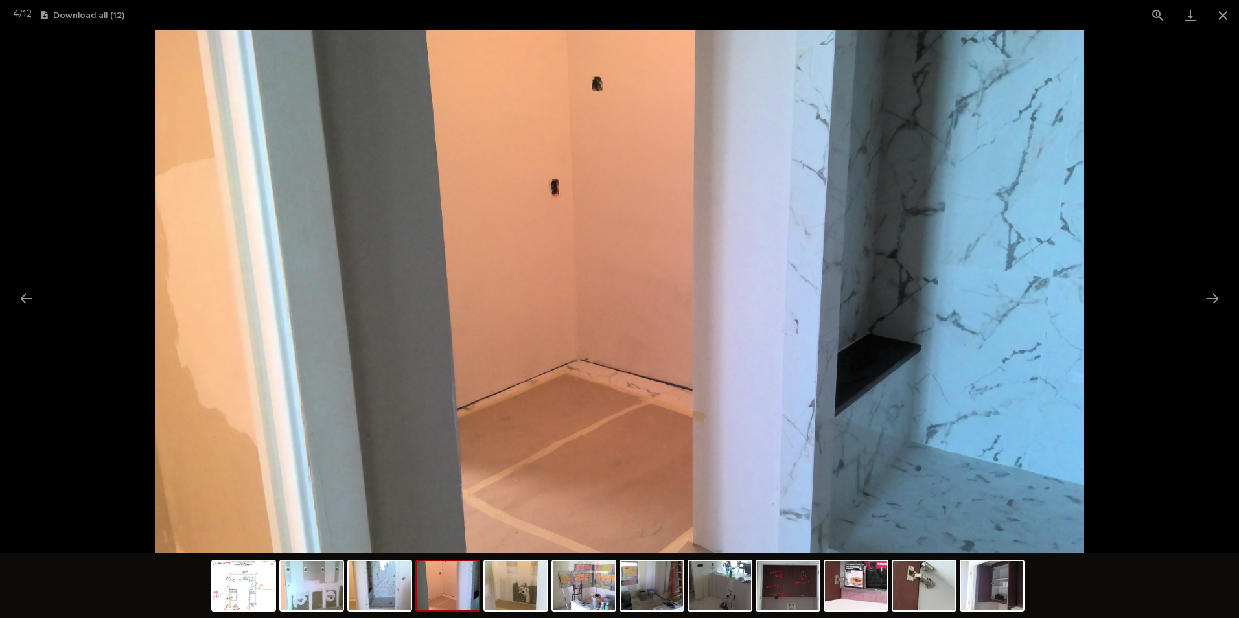
click at [1208, 295] on button "Next slide" at bounding box center [1211, 298] width 27 height 25
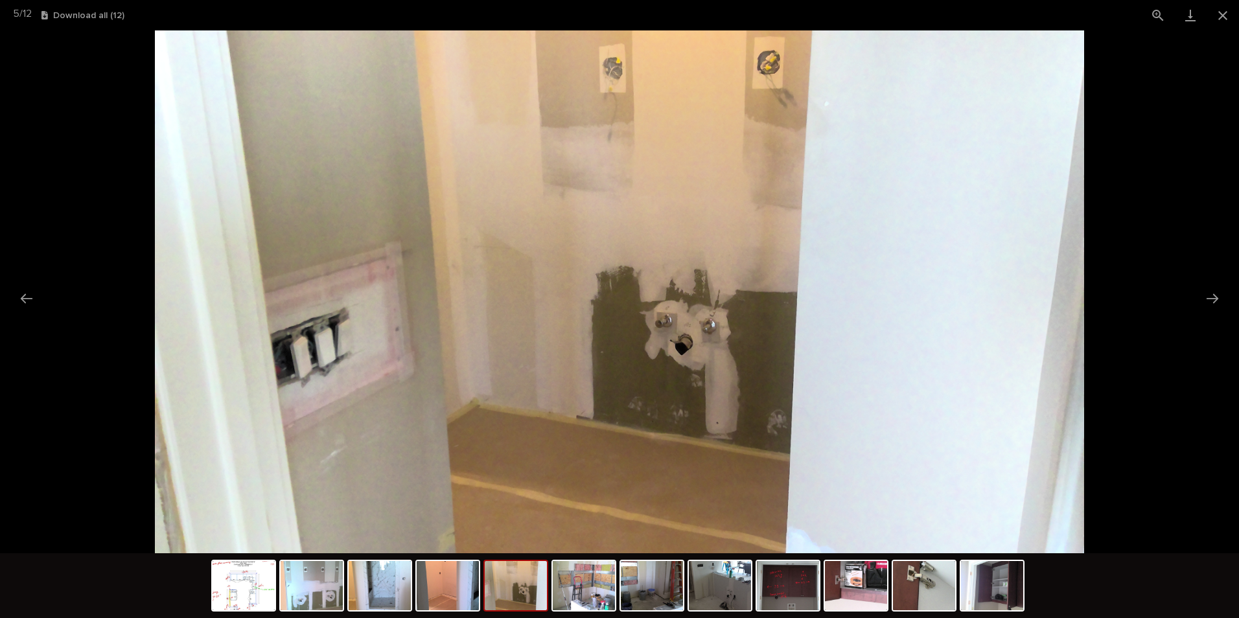
click at [1208, 295] on button "Next slide" at bounding box center [1211, 298] width 27 height 25
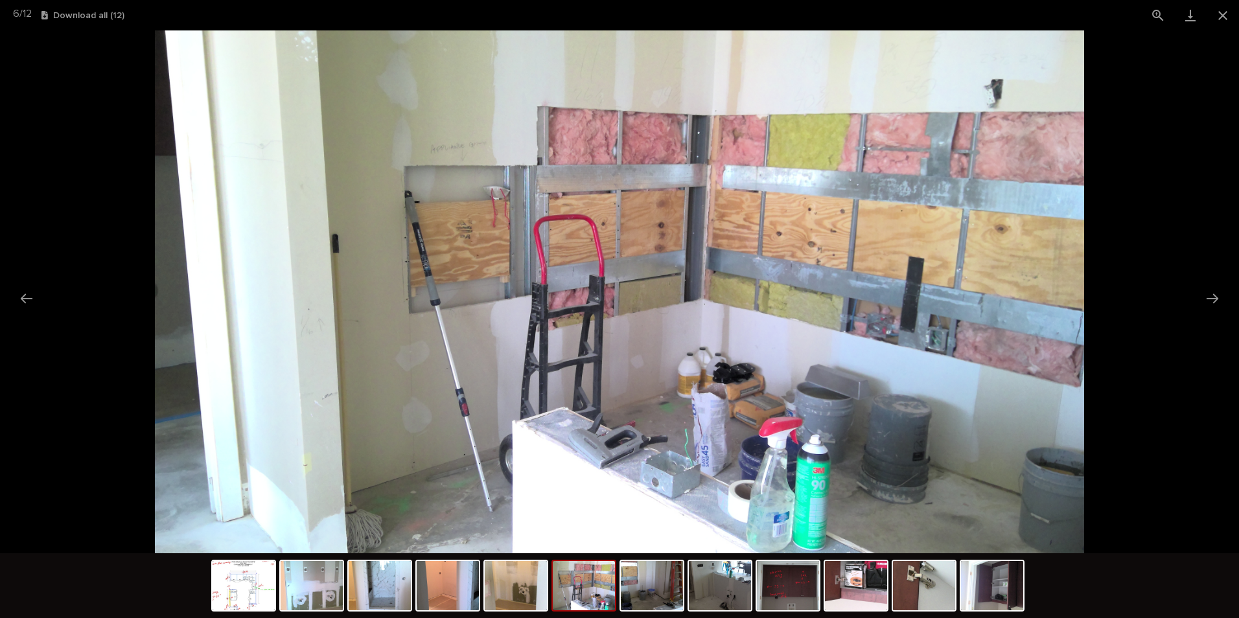
click at [1208, 295] on button "Next slide" at bounding box center [1211, 298] width 27 height 25
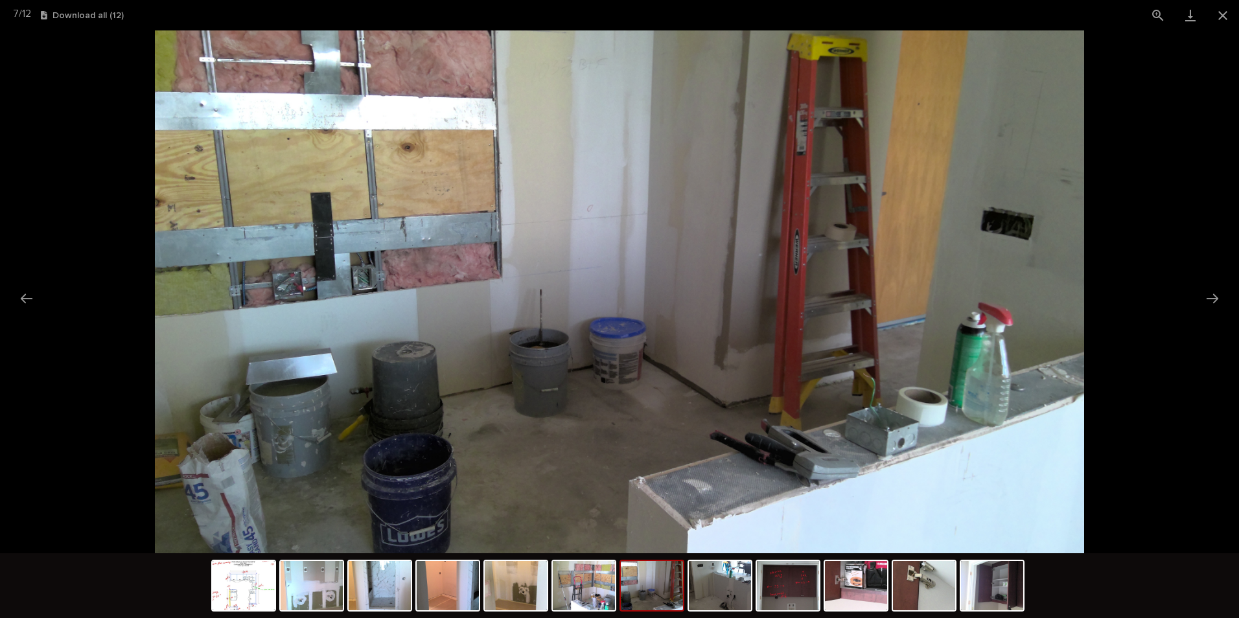
click at [1208, 295] on button "Next slide" at bounding box center [1211, 298] width 27 height 25
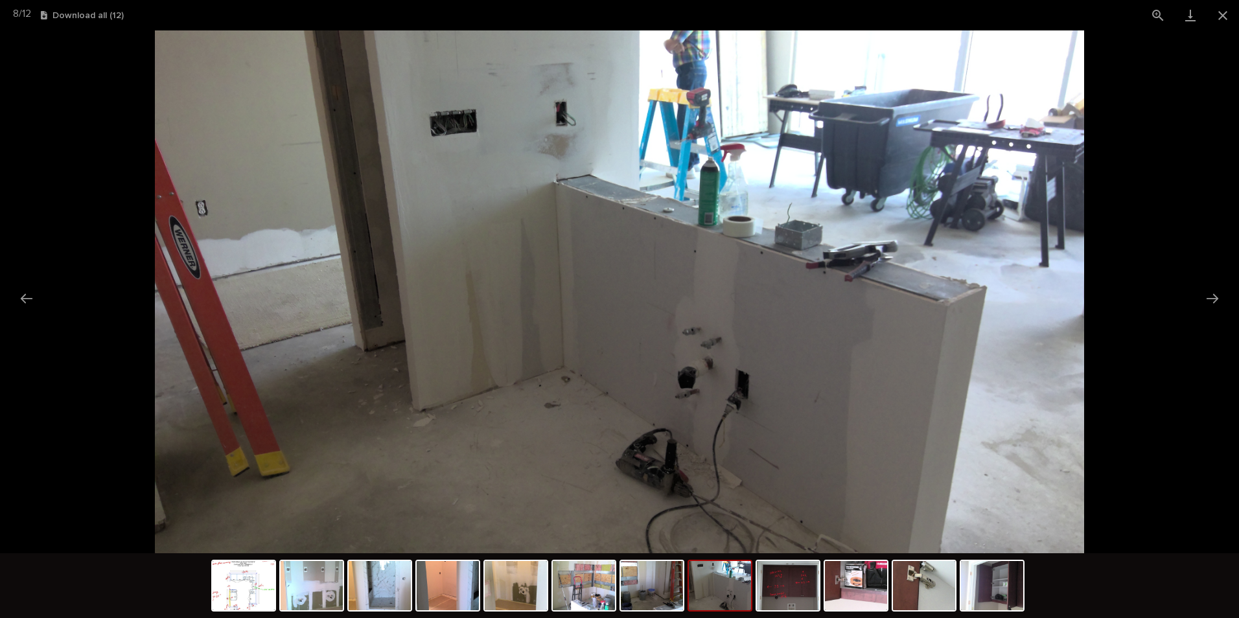
click at [1205, 295] on button "Next slide" at bounding box center [1211, 298] width 27 height 25
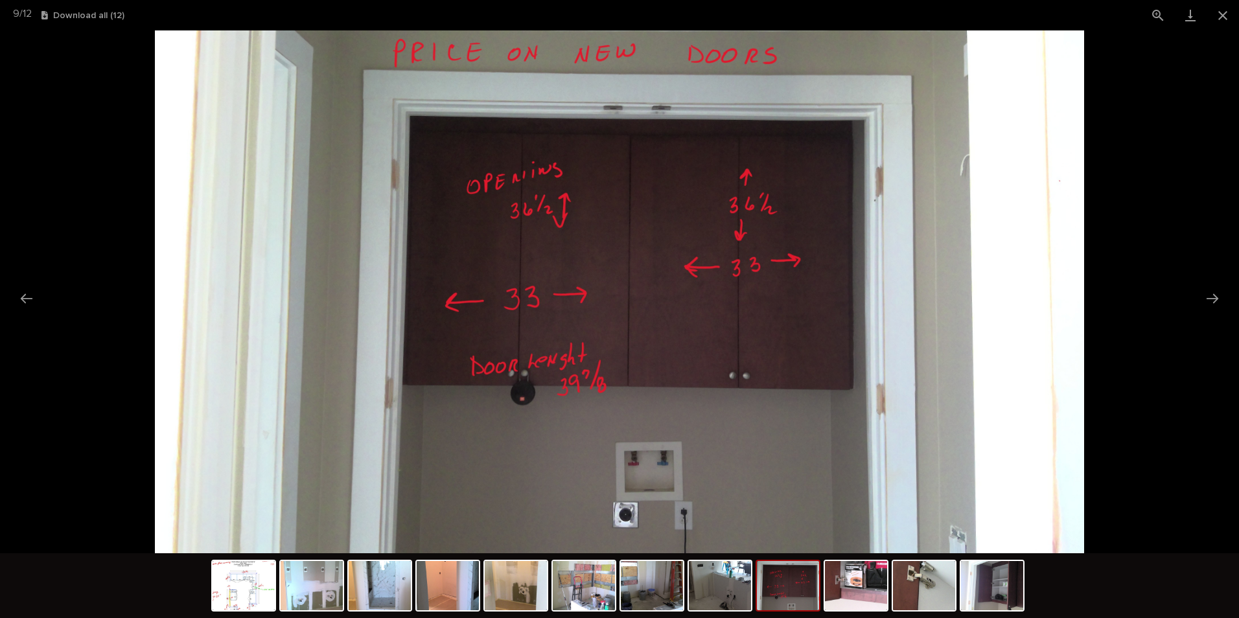
click at [1205, 297] on button "Next slide" at bounding box center [1211, 298] width 27 height 25
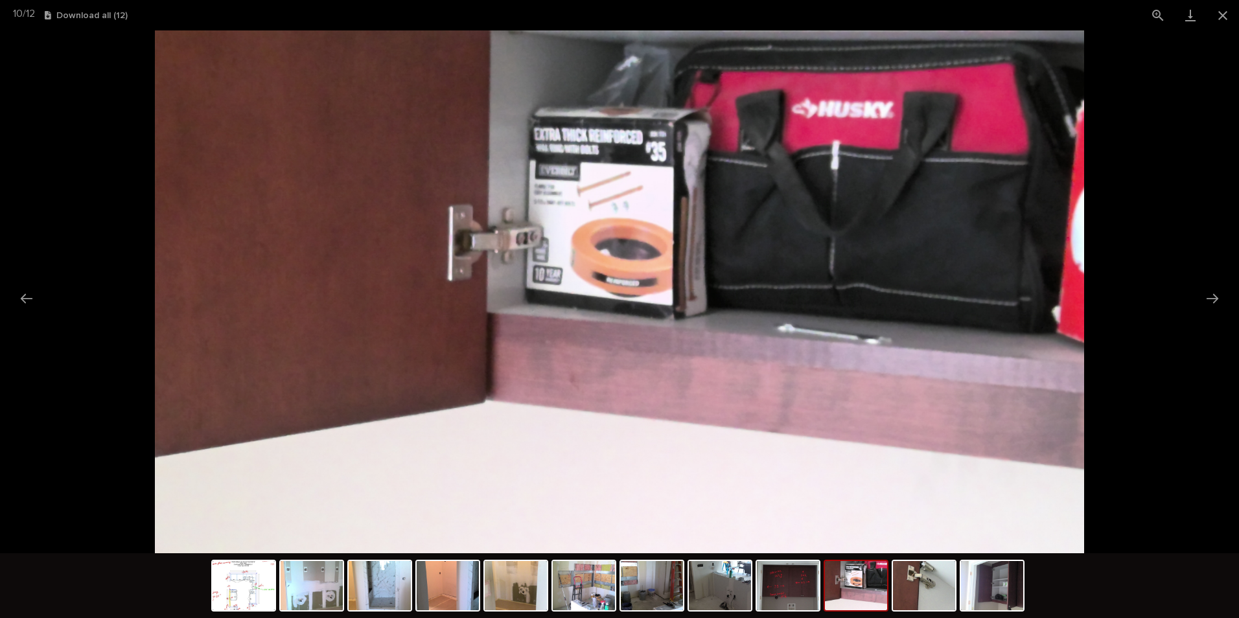
click at [1205, 297] on button "Next slide" at bounding box center [1211, 298] width 27 height 25
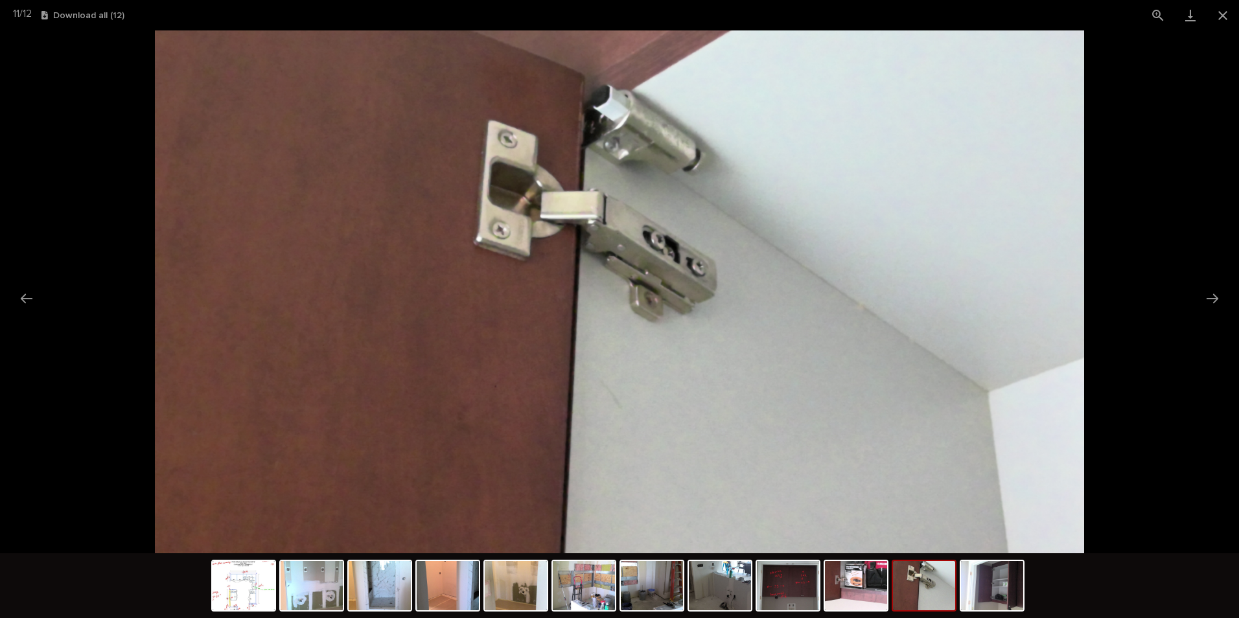
click at [1206, 295] on button "Next slide" at bounding box center [1211, 298] width 27 height 25
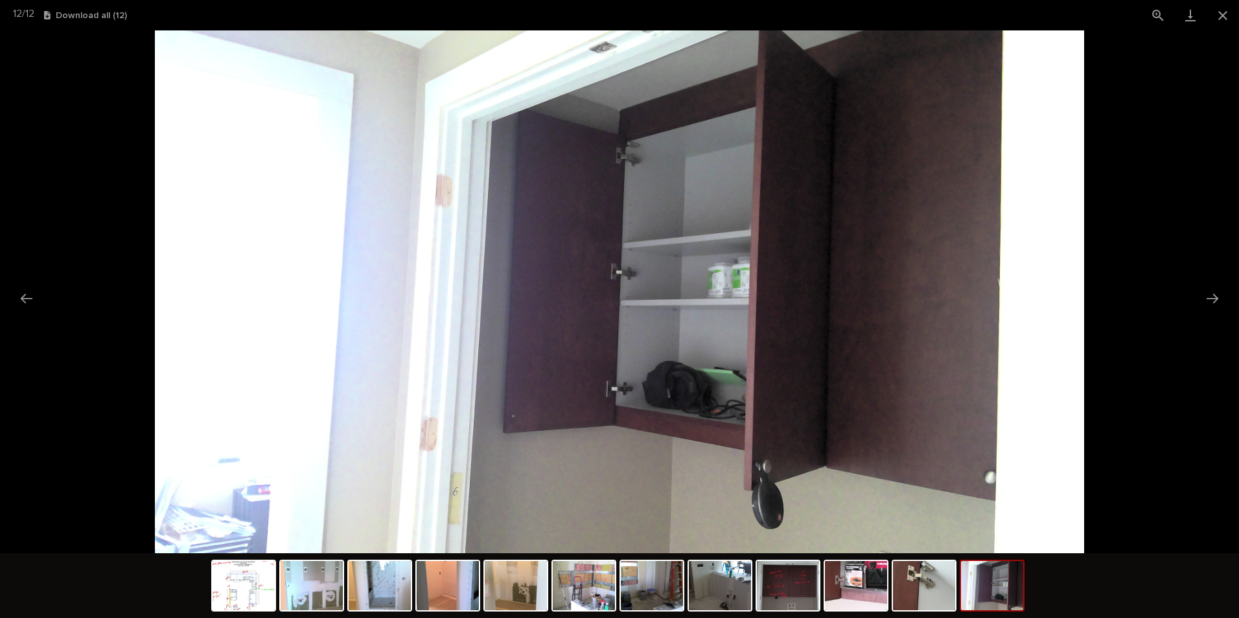
click at [1209, 296] on button "Next slide" at bounding box center [1211, 298] width 27 height 25
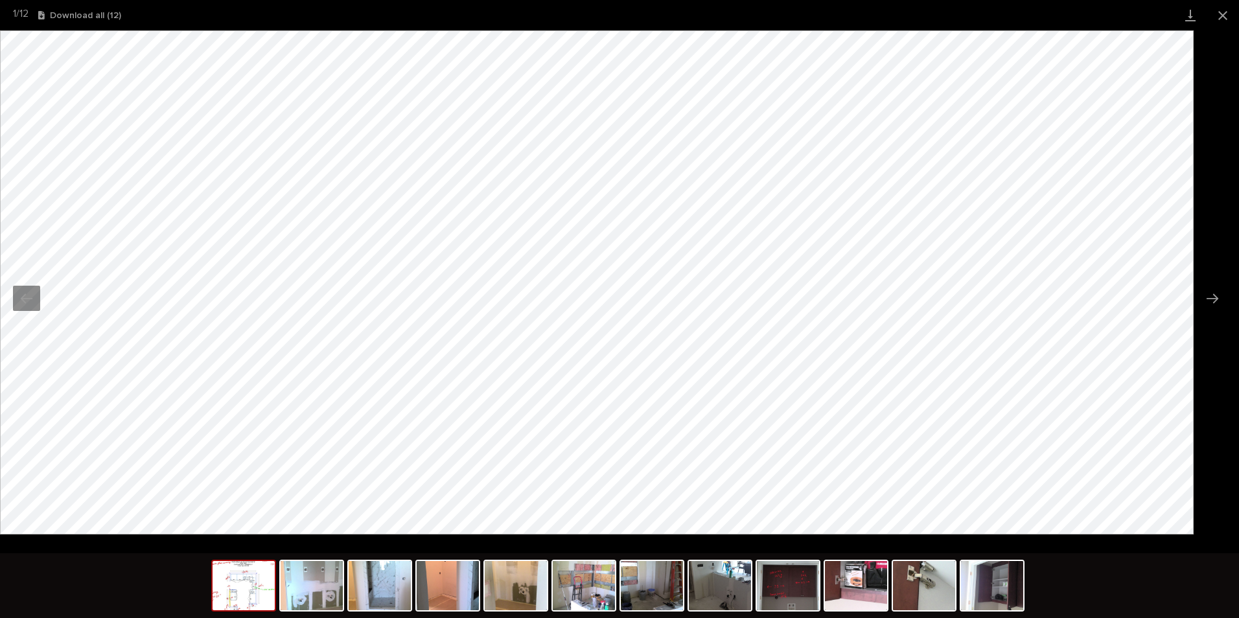
click at [1225, 16] on button "Close gallery" at bounding box center [1222, 15] width 32 height 30
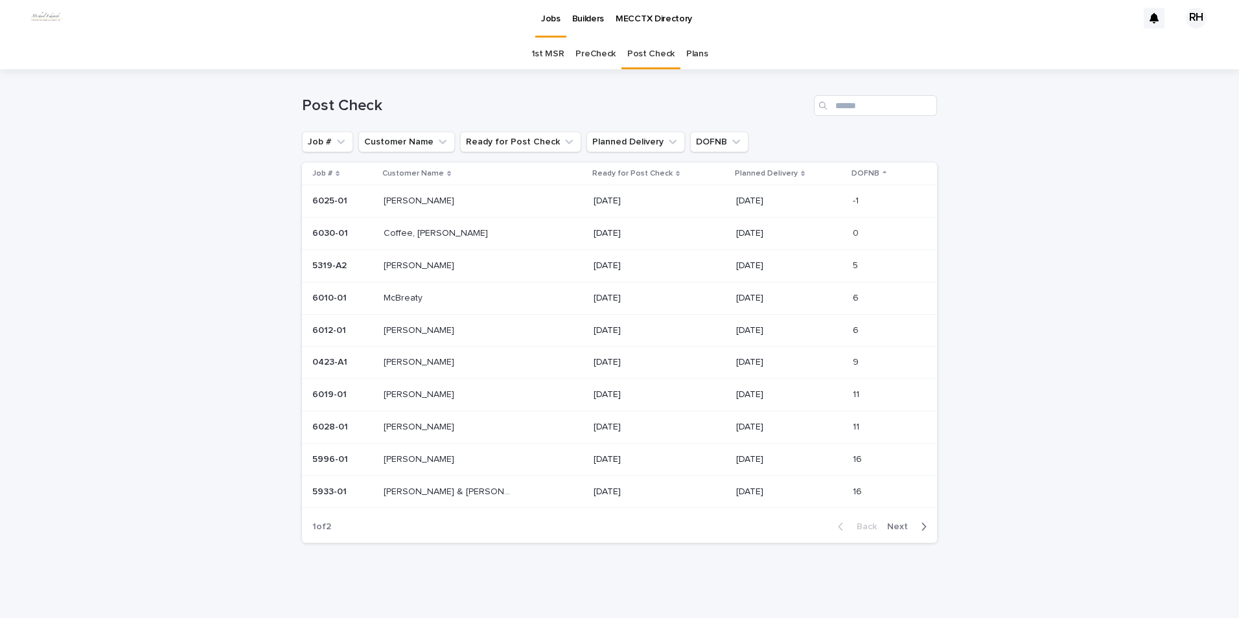
scroll to position [3, 0]
